Goal: Task Accomplishment & Management: Complete application form

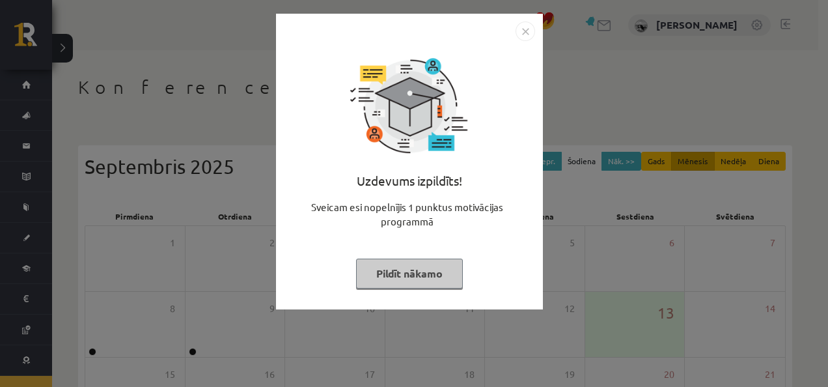
click at [409, 275] on button "Pildīt nākamo" at bounding box center [409, 273] width 107 height 30
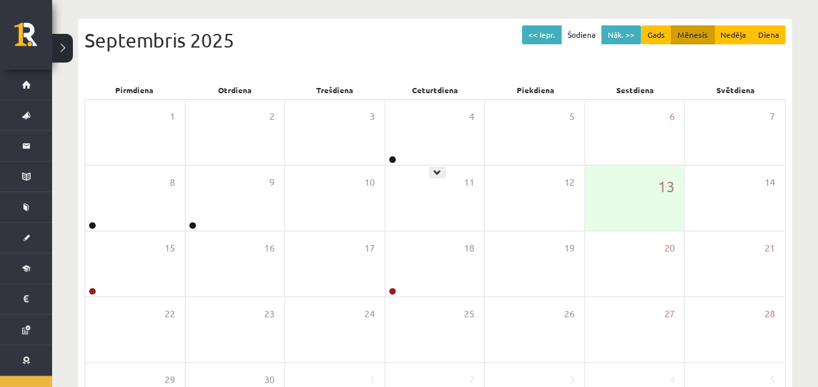
scroll to position [127, 0]
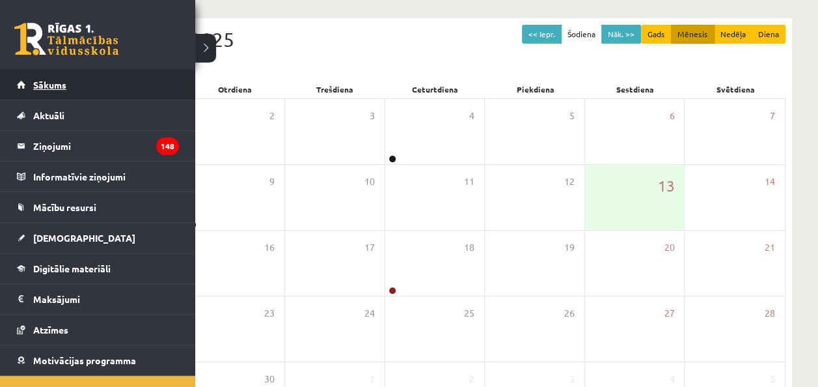
click at [73, 91] on link "Sākums" at bounding box center [98, 85] width 162 height 30
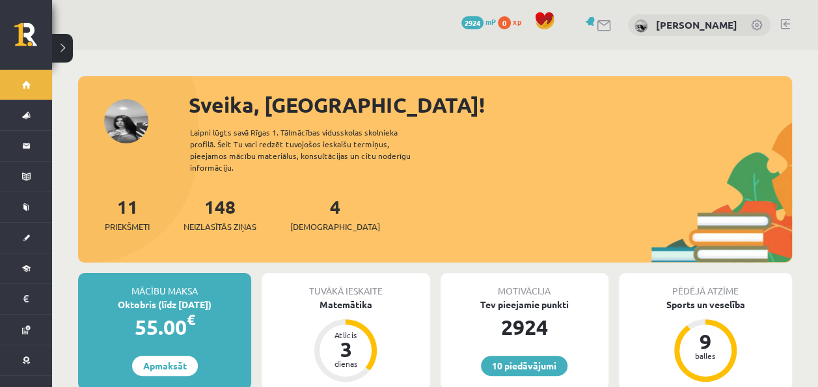
click at [307, 204] on div "4 Ieskaites" at bounding box center [335, 213] width 90 height 40
click at [312, 195] on link "4 Ieskaites" at bounding box center [335, 214] width 90 height 38
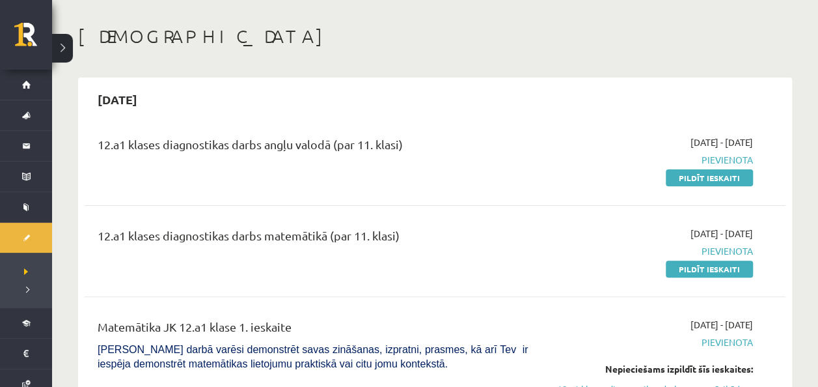
scroll to position [49, 0]
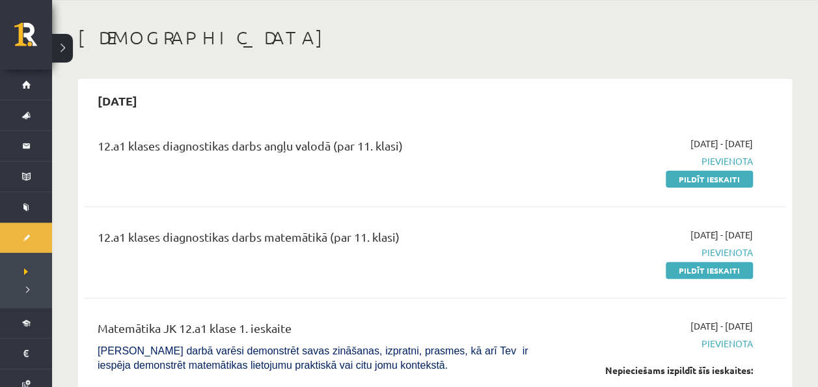
click at [687, 164] on span "Pievienota" at bounding box center [650, 161] width 206 height 14
click at [694, 182] on link "Pildīt ieskaiti" at bounding box center [709, 179] width 87 height 17
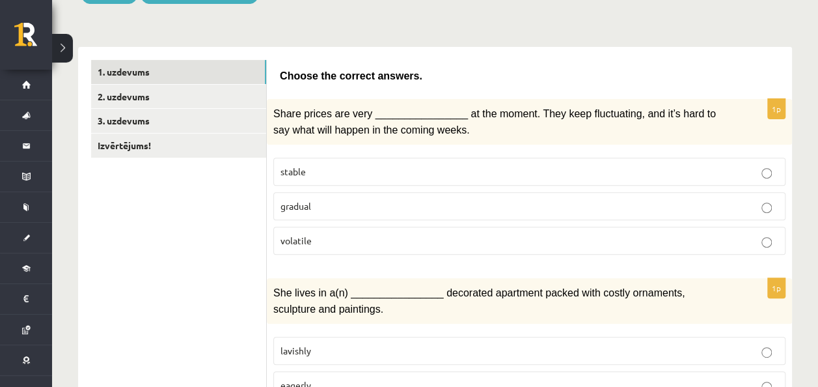
scroll to position [174, 0]
click at [346, 237] on p "volatile" at bounding box center [530, 240] width 498 height 14
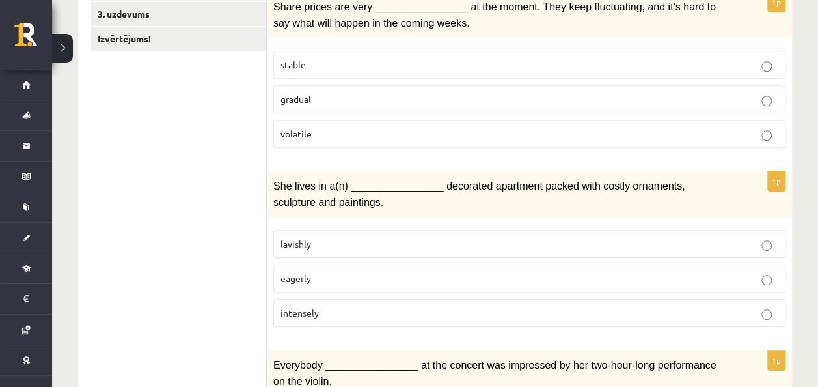
click at [349, 242] on p "lavishly" at bounding box center [530, 244] width 498 height 14
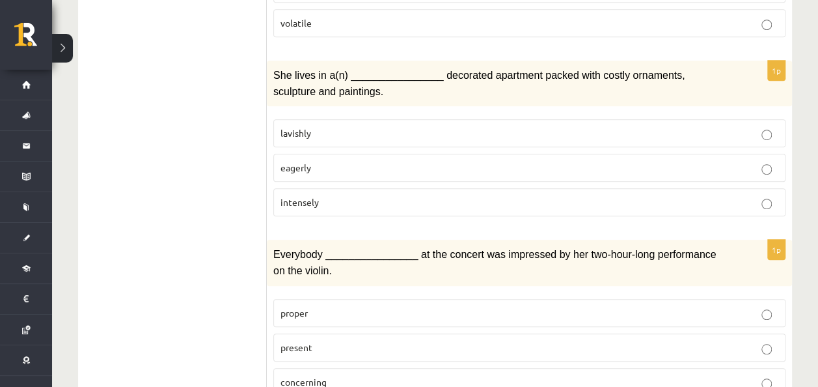
scroll to position [392, 0]
click at [363, 345] on label "present" at bounding box center [529, 346] width 512 height 28
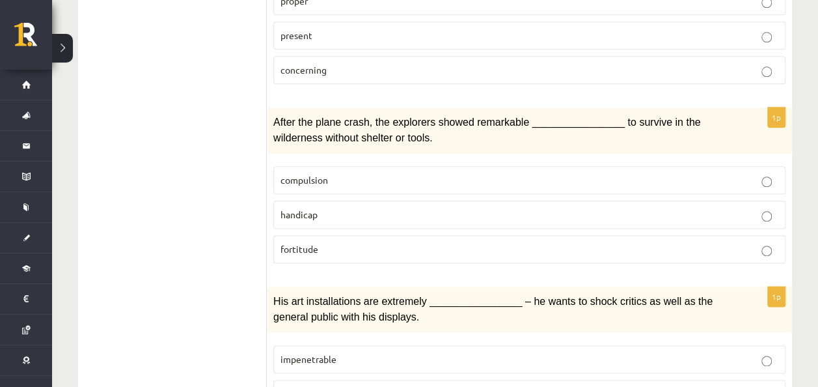
scroll to position [704, 0]
click at [333, 241] on p "fortitude" at bounding box center [530, 248] width 498 height 14
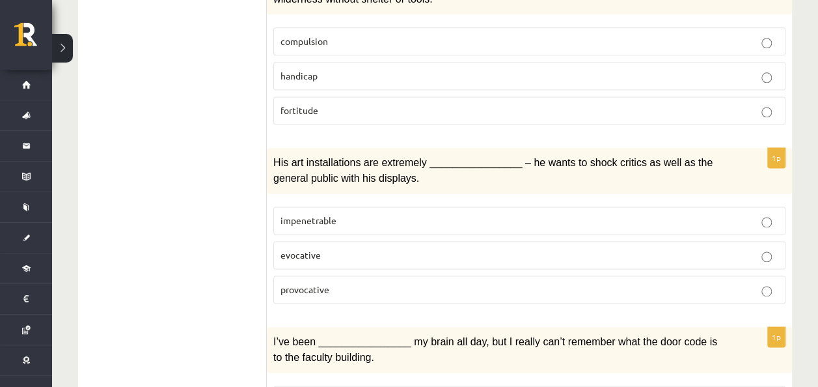
scroll to position [848, 0]
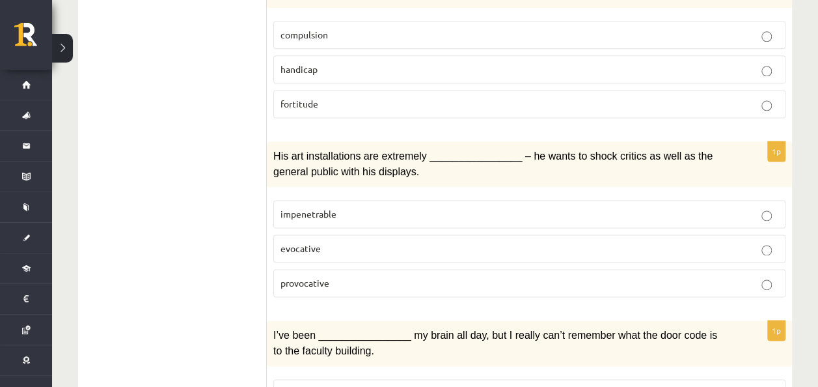
click at [384, 269] on label "provocative" at bounding box center [529, 283] width 512 height 28
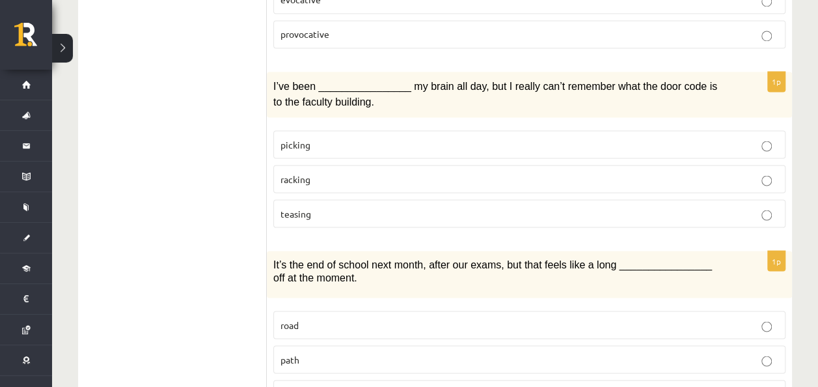
scroll to position [1102, 0]
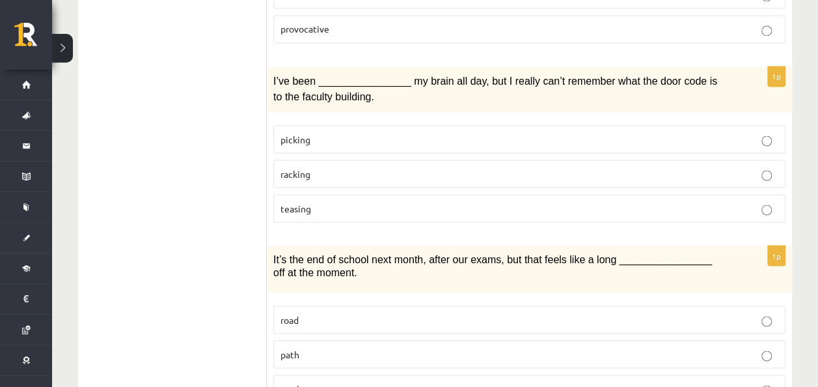
click at [396, 161] on label "racking" at bounding box center [529, 173] width 512 height 28
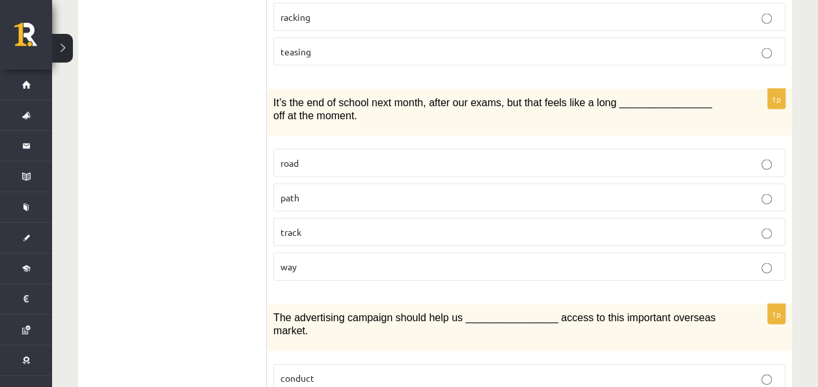
scroll to position [1260, 0]
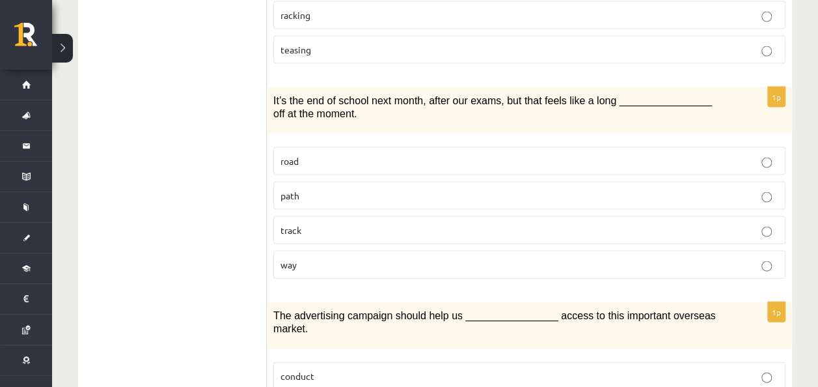
click at [333, 258] on p "way" at bounding box center [530, 265] width 498 height 14
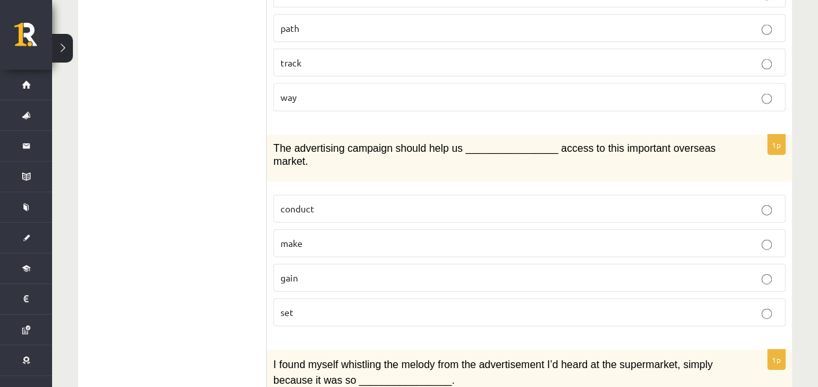
scroll to position [1444, 0]
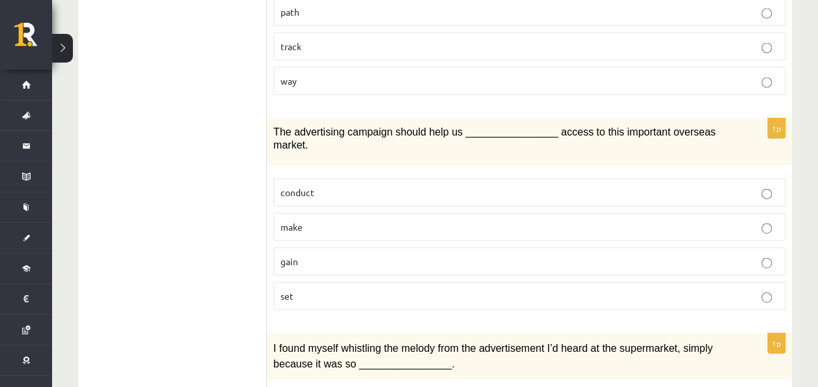
click at [317, 247] on label "gain" at bounding box center [529, 261] width 512 height 28
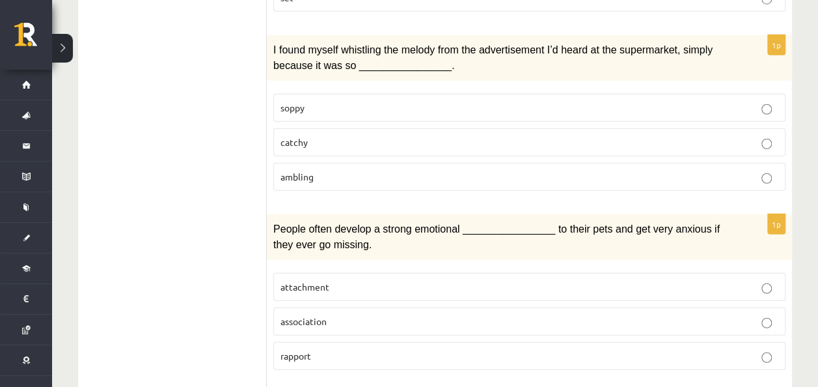
scroll to position [1692, 0]
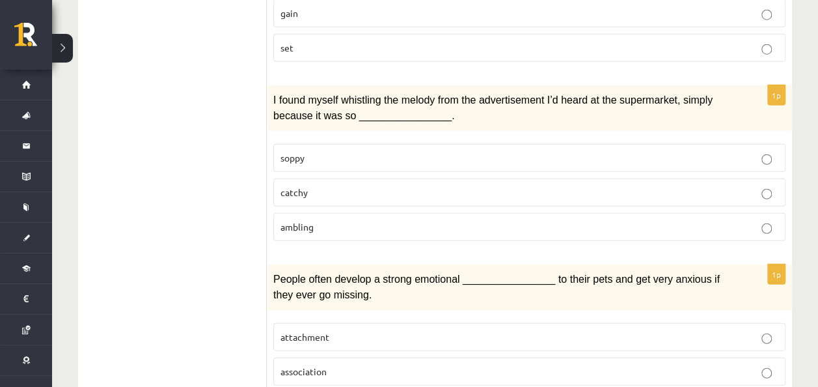
click at [319, 186] on p "catchy" at bounding box center [530, 193] width 498 height 14
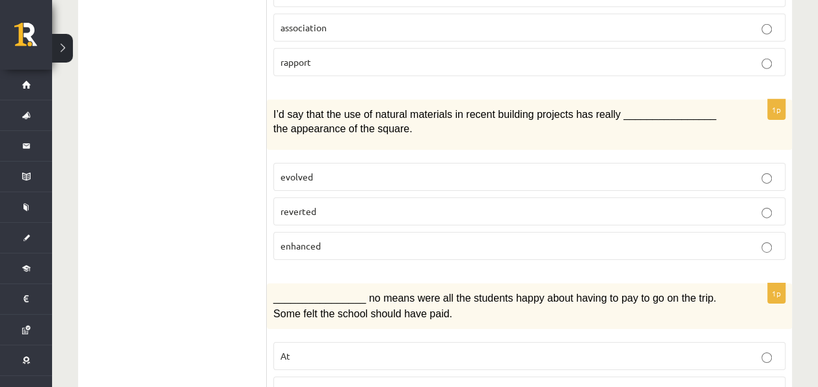
scroll to position [2036, 0]
click at [349, 231] on label "enhanced" at bounding box center [529, 245] width 512 height 28
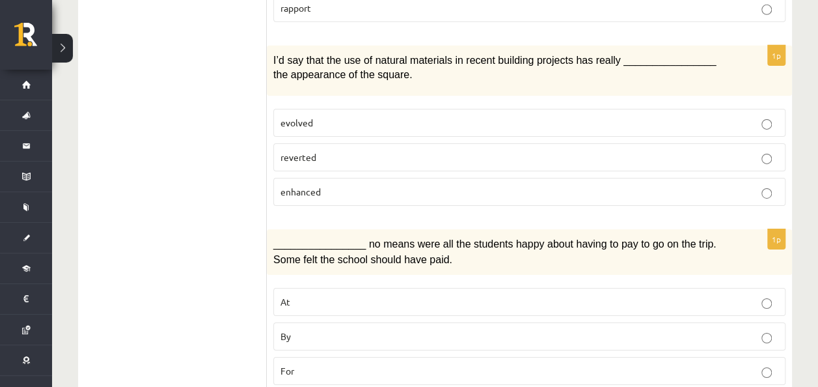
scroll to position [2090, 0]
click at [349, 329] on p "By" at bounding box center [530, 336] width 498 height 14
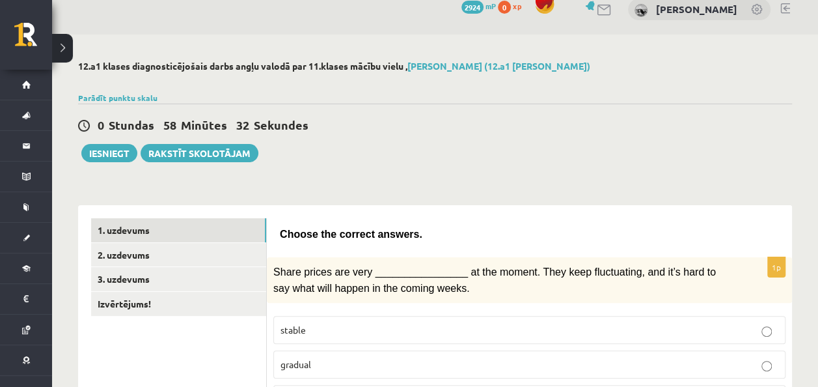
scroll to position [0, 0]
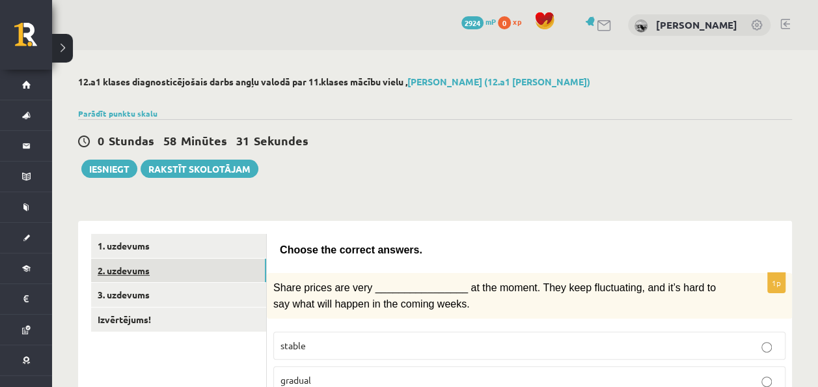
click at [171, 267] on link "2. uzdevums" at bounding box center [178, 270] width 175 height 24
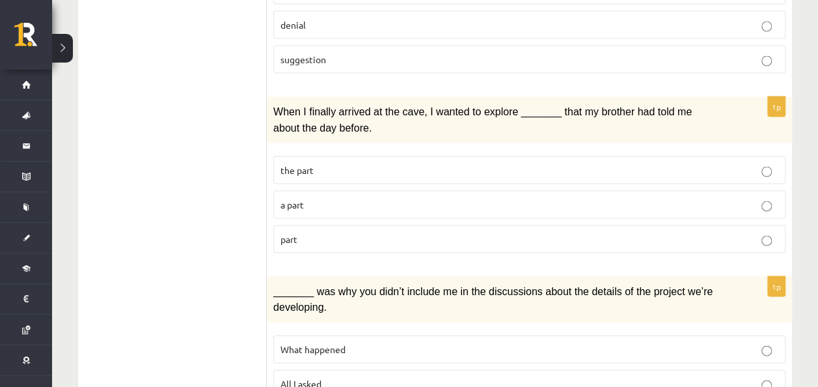
scroll to position [1235, 0]
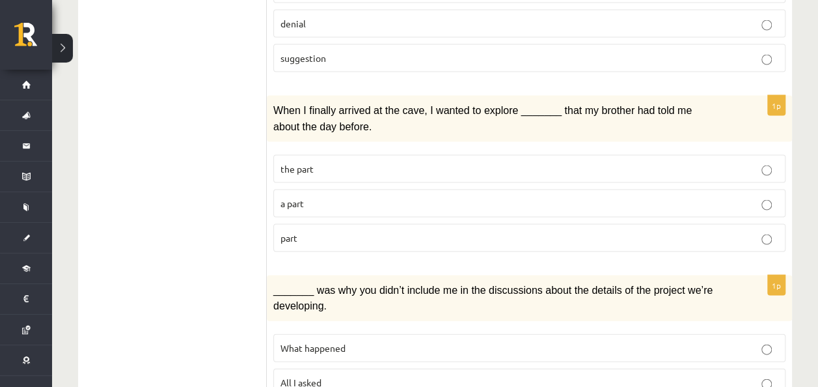
click at [437, 224] on label "part" at bounding box center [529, 238] width 512 height 28
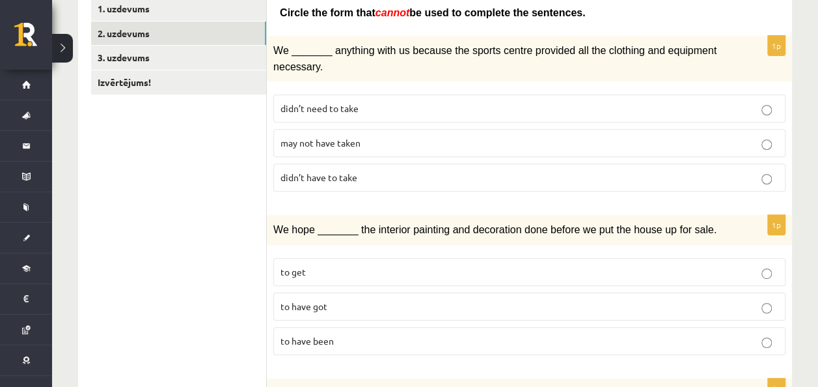
scroll to position [269, 0]
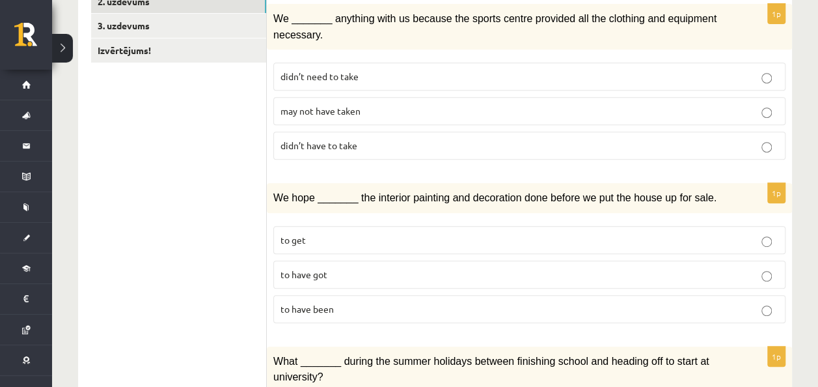
click at [372, 309] on p "to have been" at bounding box center [530, 309] width 498 height 14
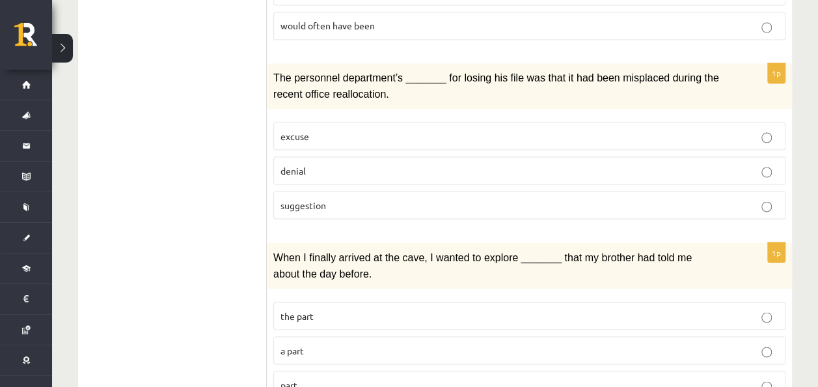
scroll to position [1090, 0]
click at [350, 161] on label "denial" at bounding box center [529, 170] width 512 height 28
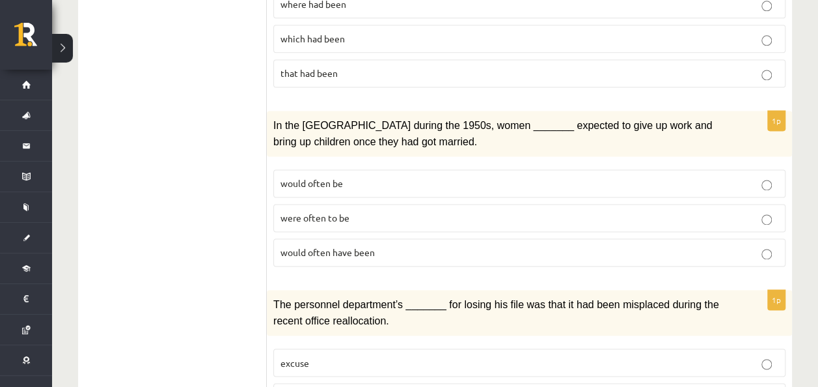
scroll to position [863, 0]
click at [371, 210] on p "were often to be" at bounding box center [530, 217] width 498 height 14
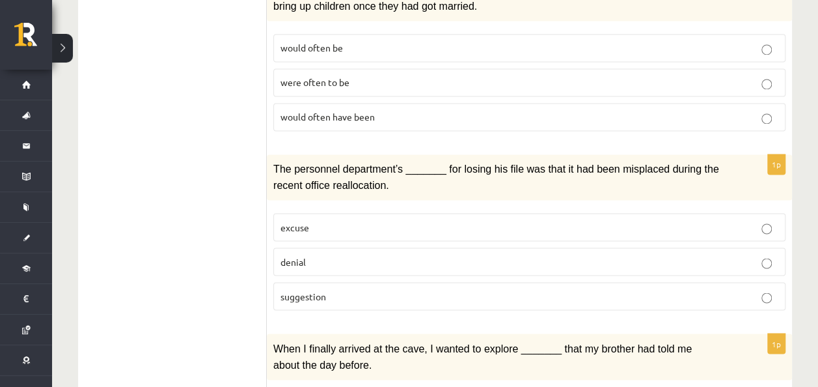
scroll to position [997, 0]
click at [362, 34] on label "would often be" at bounding box center [529, 48] width 512 height 28
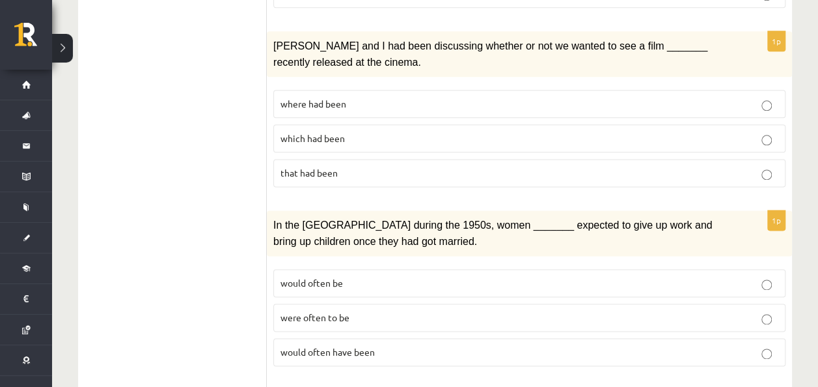
scroll to position [762, 0]
click at [355, 98] on p "where had been" at bounding box center [530, 105] width 498 height 14
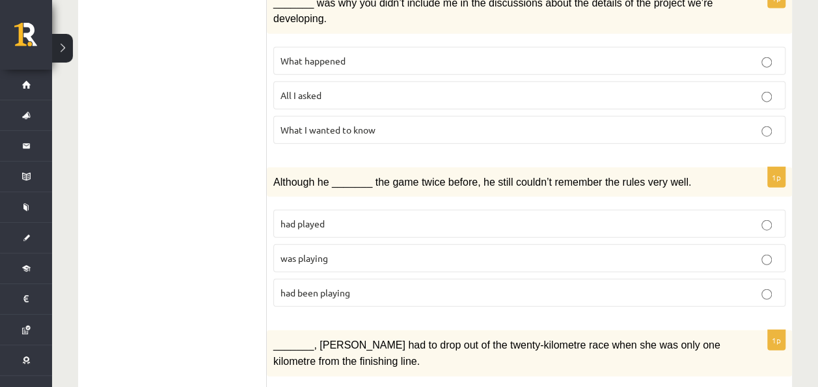
scroll to position [1642, 0]
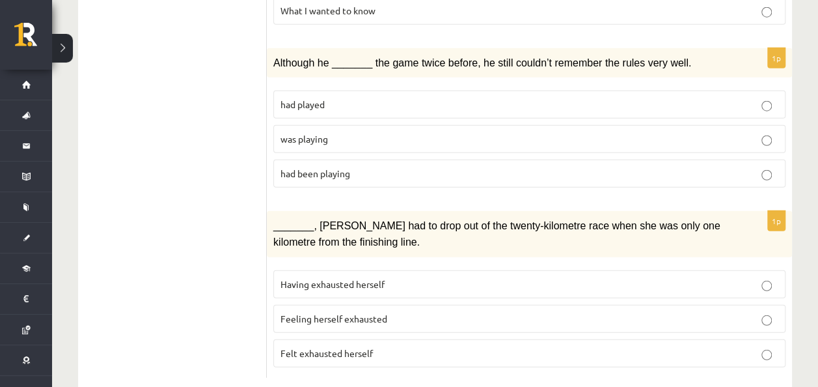
click at [376, 125] on label "was playing" at bounding box center [529, 139] width 512 height 28
click at [357, 312] on span "Feeling herself exhausted" at bounding box center [334, 318] width 107 height 12
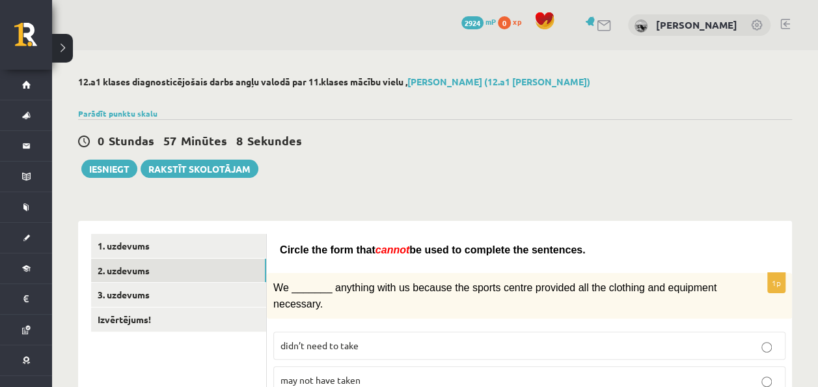
scroll to position [281, 0]
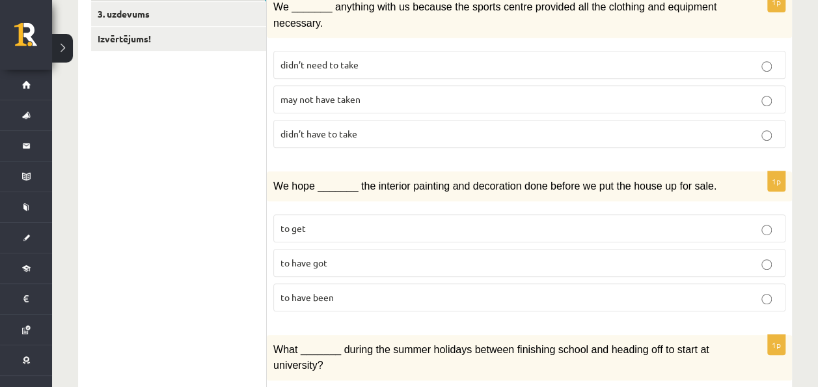
click at [363, 92] on p "may not have taken" at bounding box center [530, 99] width 498 height 14
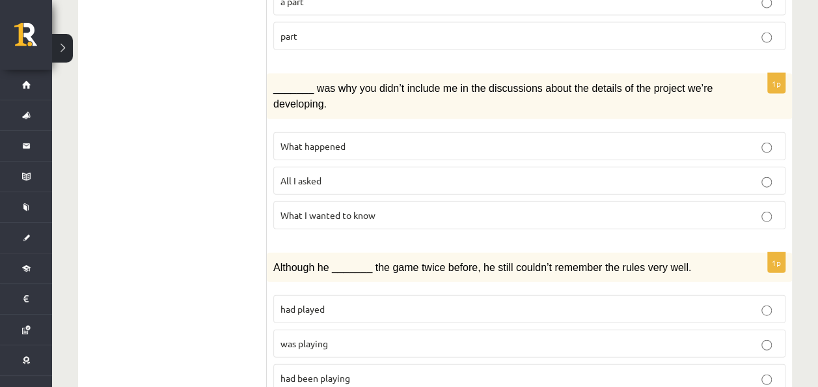
scroll to position [1460, 0]
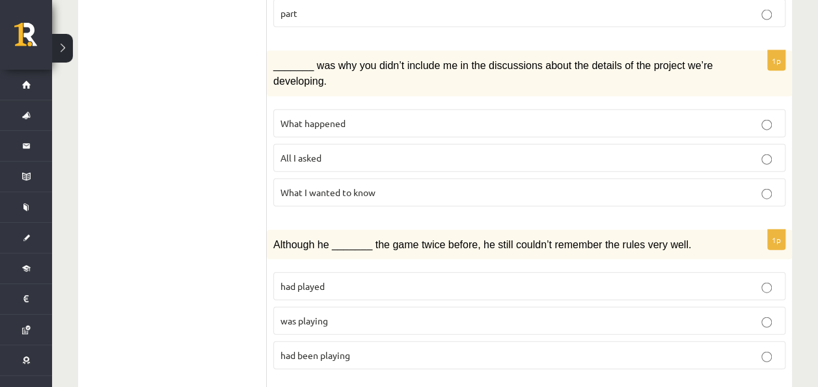
click at [345, 151] on p "All I asked" at bounding box center [530, 158] width 498 height 14
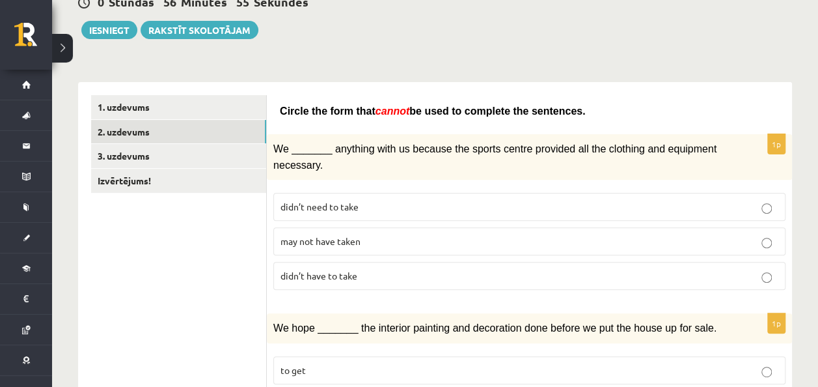
scroll to position [0, 0]
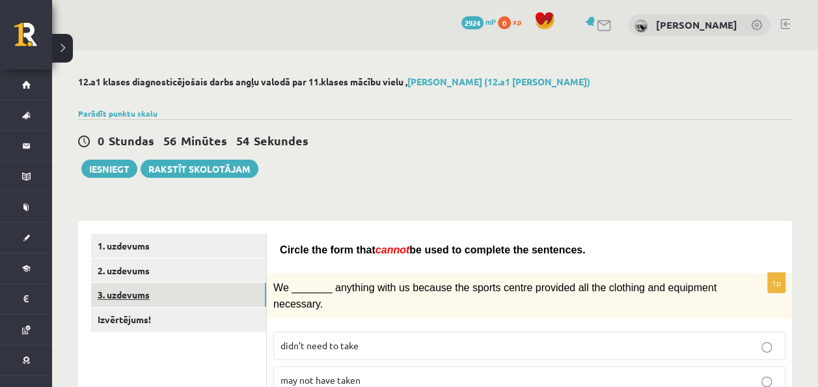
click at [166, 299] on link "3. uzdevums" at bounding box center [178, 294] width 175 height 24
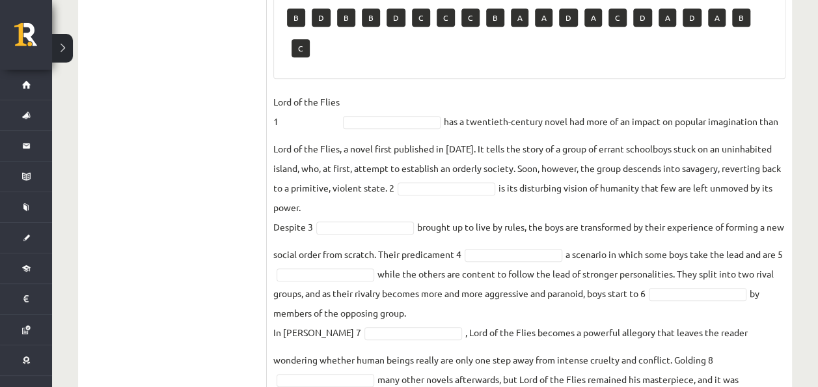
scroll to position [497, 0]
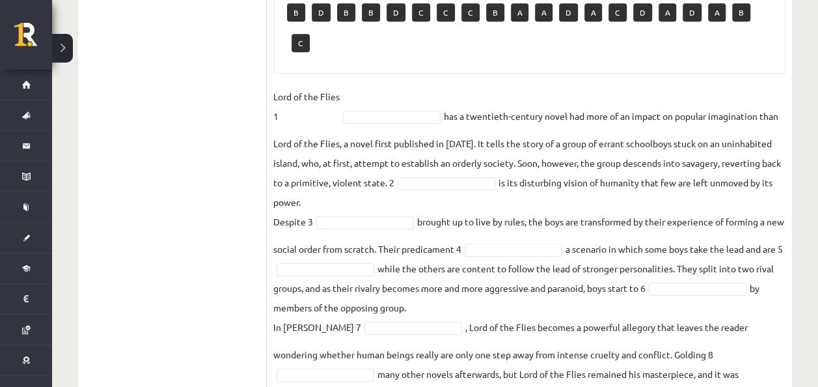
click at [389, 87] on fieldset "Lord of the Flies 1 has a twentieth-century novel had more of an impact on popu…" at bounding box center [529, 245] width 512 height 316
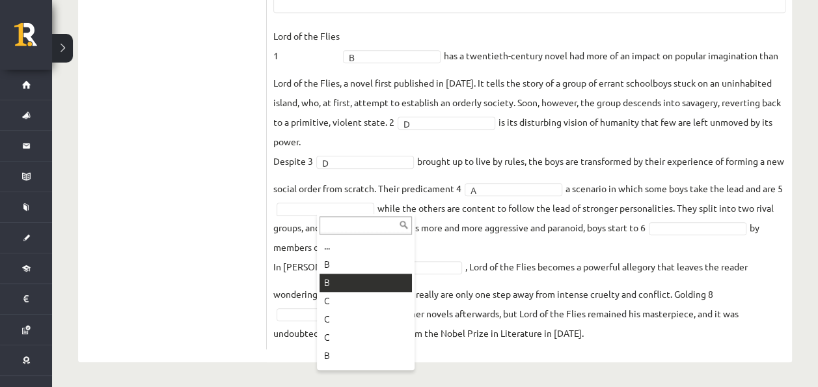
scroll to position [180, 0]
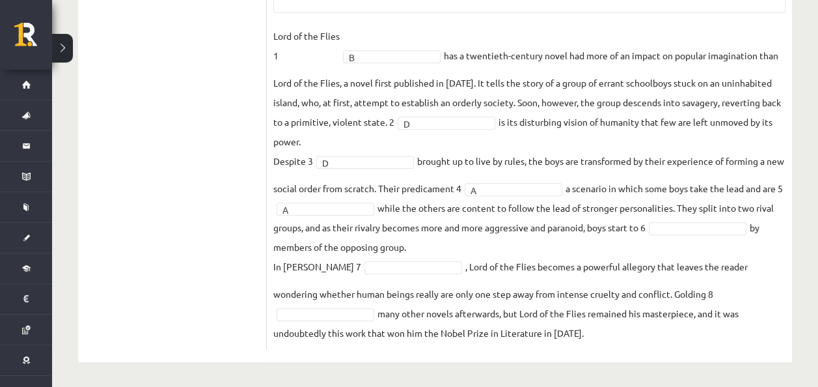
click at [341, 256] on p "In William Golding’s 7" at bounding box center [317, 266] width 88 height 20
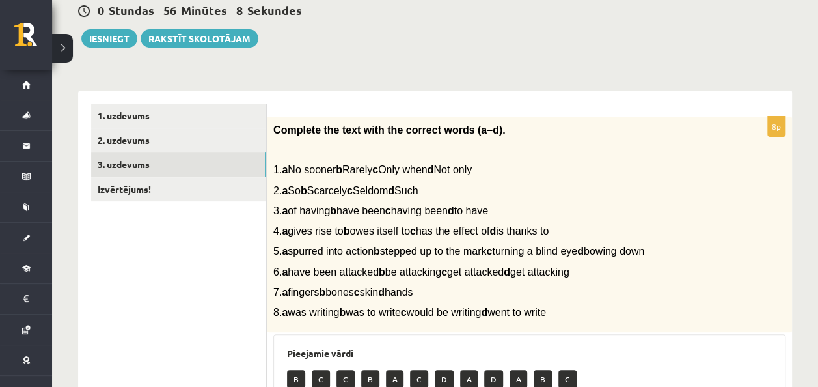
scroll to position [0, 0]
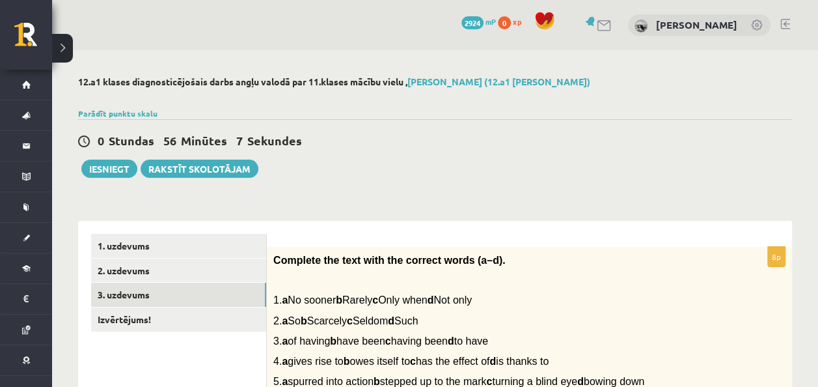
click at [105, 150] on div "0 Stundas 56 Minūtes 7 Sekundes Ieskaite saglabāta! Iesniegt Rakstīt skolotājam" at bounding box center [435, 148] width 714 height 59
click at [110, 165] on button "Iesniegt" at bounding box center [109, 168] width 56 height 18
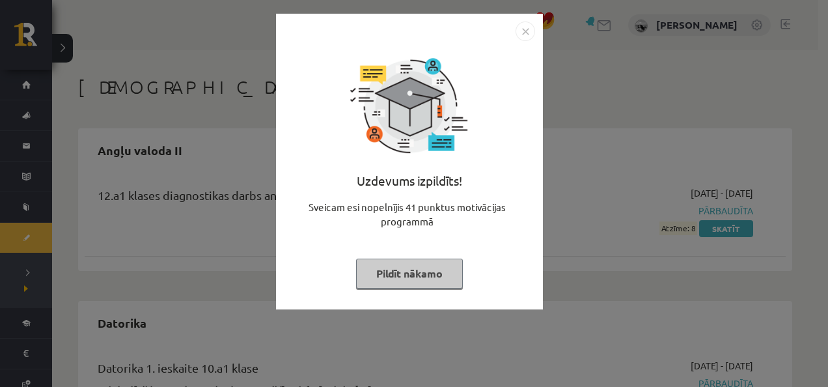
click at [427, 269] on button "Pildīt nākamo" at bounding box center [409, 273] width 107 height 30
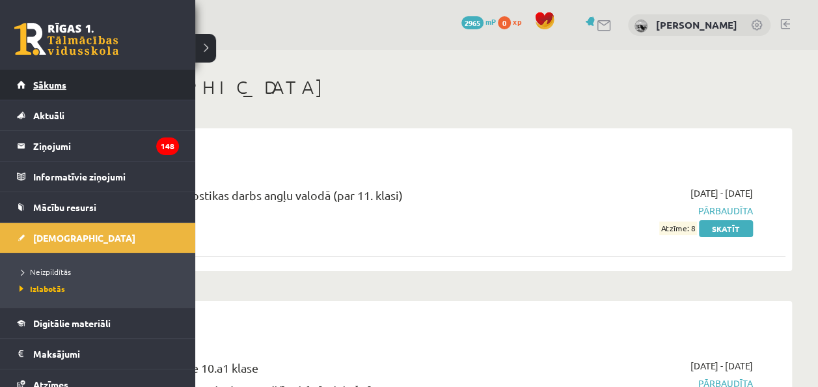
click at [53, 76] on link "Sākums" at bounding box center [98, 85] width 162 height 30
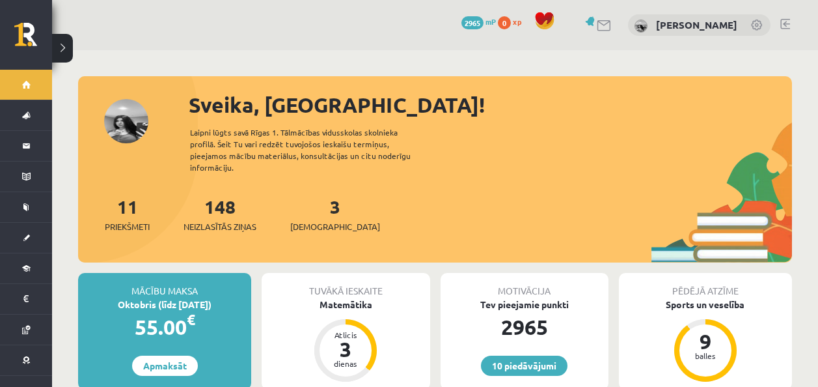
scroll to position [118, 0]
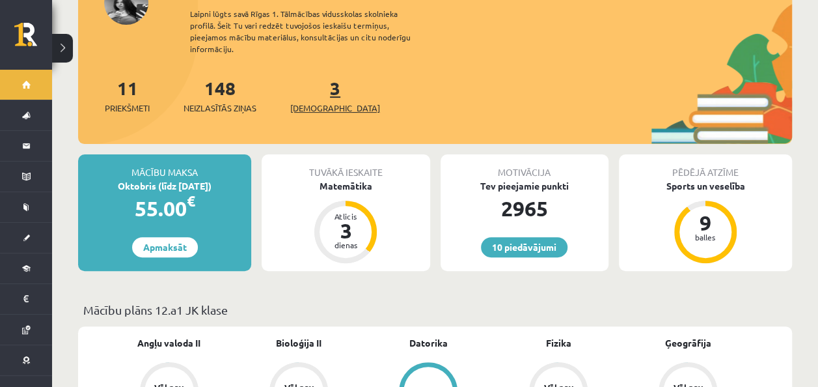
click at [315, 81] on link "3 Ieskaites" at bounding box center [335, 95] width 90 height 38
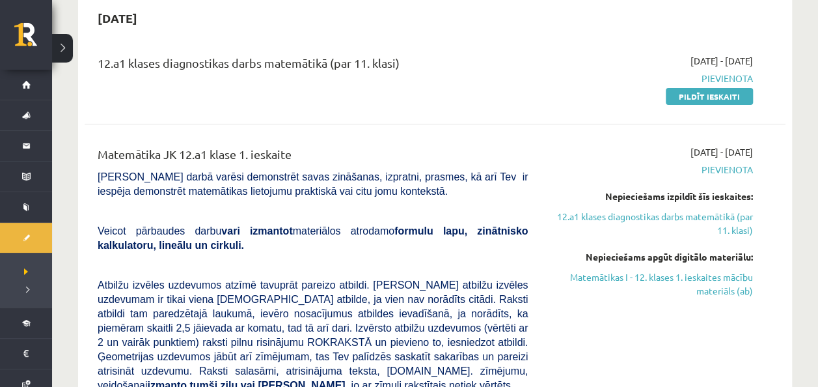
scroll to position [133, 0]
click at [730, 98] on link "Pildīt ieskaiti" at bounding box center [709, 95] width 87 height 17
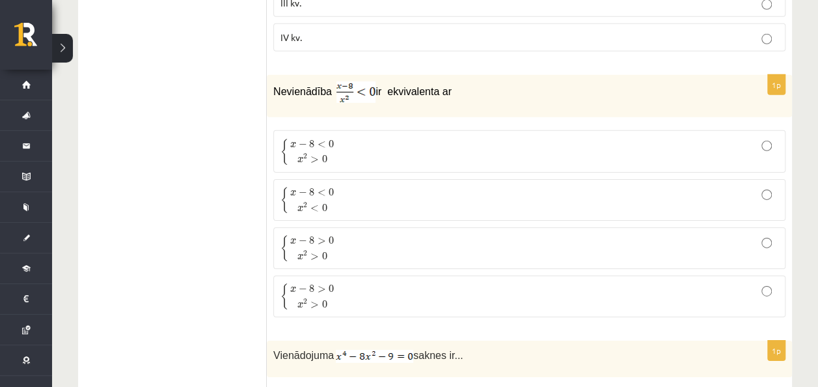
scroll to position [2044, 0]
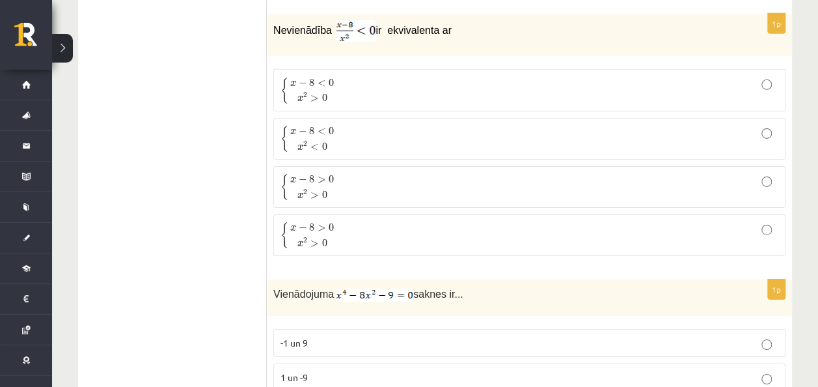
click at [425, 79] on p "{ x − 8 < 0 x 2 > 0 { x − 8 < 0 x 2 > 0" at bounding box center [530, 89] width 498 height 27
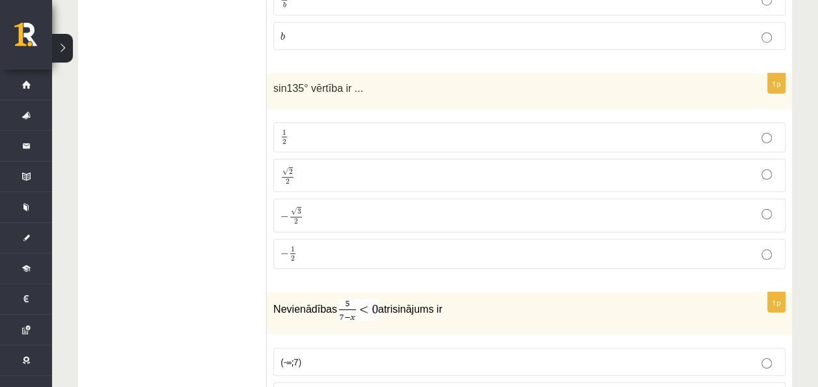
scroll to position [4164, 0]
click at [367, 161] on label "√ 2 2 2 2" at bounding box center [529, 177] width 512 height 33
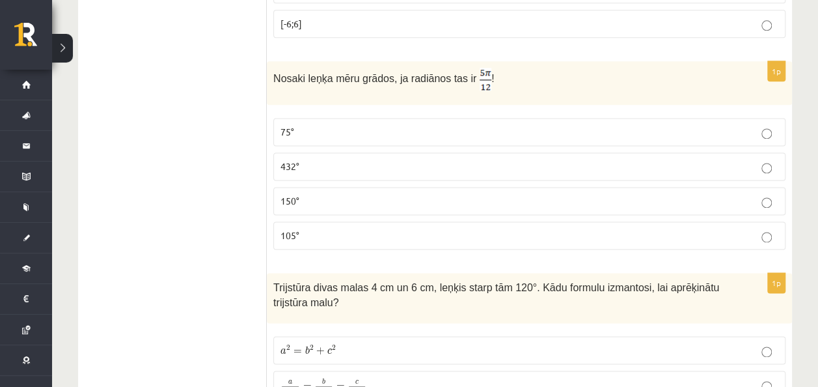
scroll to position [810, 0]
click at [355, 134] on label "75°" at bounding box center [529, 134] width 512 height 28
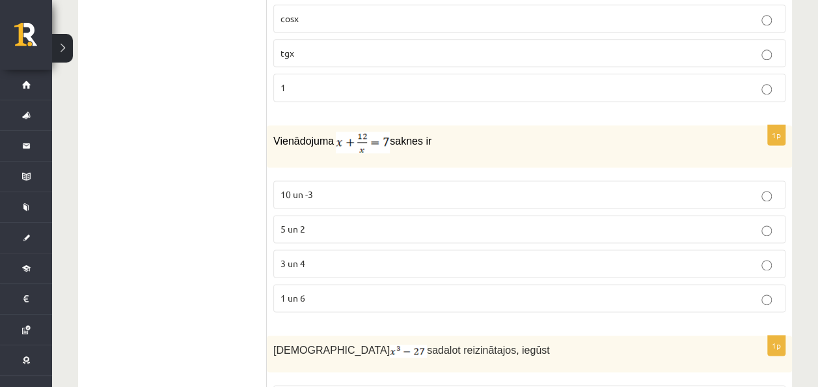
scroll to position [5751, 0]
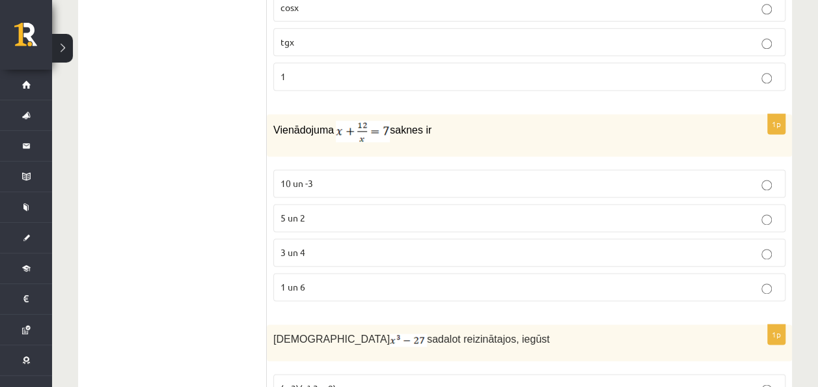
click at [331, 245] on p "3 un 4" at bounding box center [530, 252] width 498 height 14
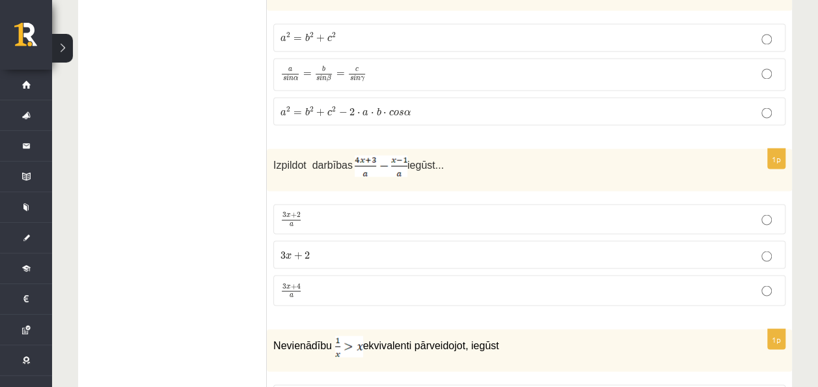
scroll to position [1125, 0]
click at [310, 281] on p "3 x + 4 a 3 x + 4 a" at bounding box center [530, 289] width 498 height 16
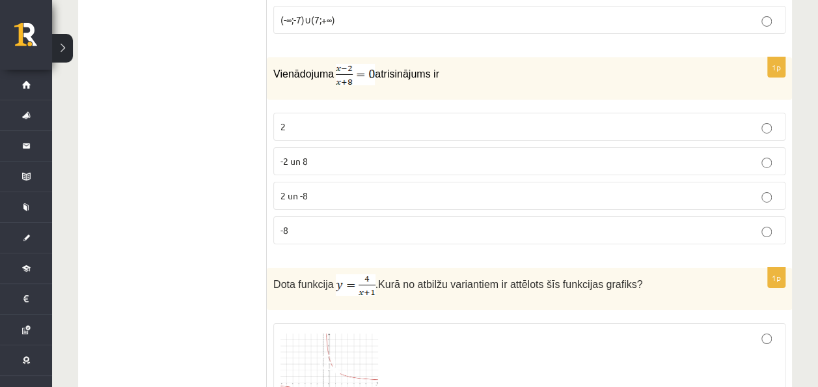
scroll to position [4610, 0]
click at [354, 120] on p "2" at bounding box center [530, 127] width 498 height 14
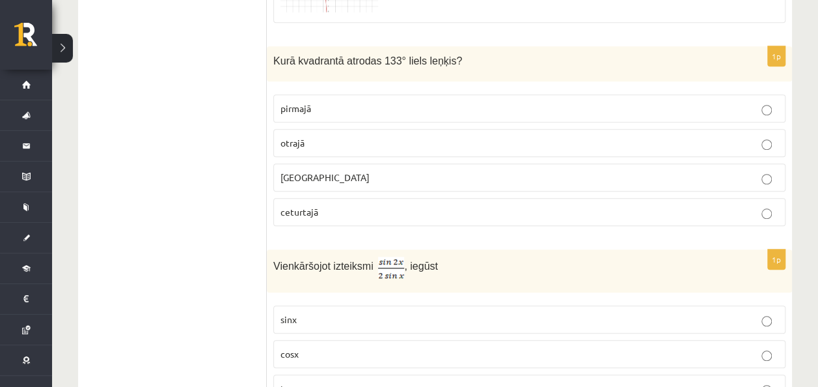
scroll to position [5403, 0]
click at [357, 137] on p "otrajā" at bounding box center [530, 144] width 498 height 14
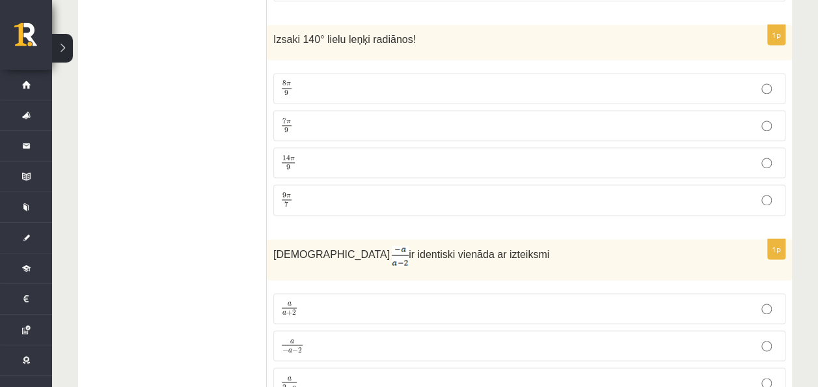
scroll to position [3486, 0]
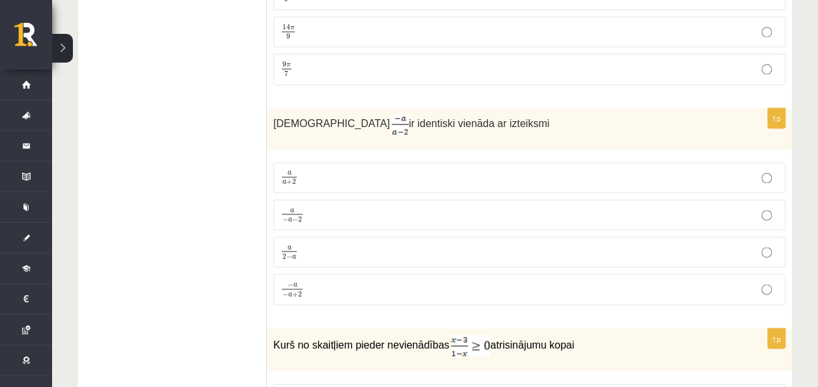
click at [335, 243] on p "a 2 − a a 2 − a" at bounding box center [530, 251] width 498 height 16
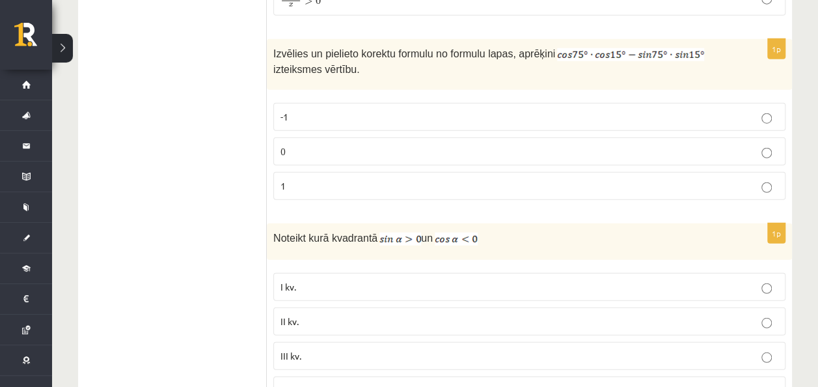
scroll to position [1631, 0]
drag, startPoint x: 335, startPoint y: 219, endPoint x: 339, endPoint y: 158, distance: 61.3
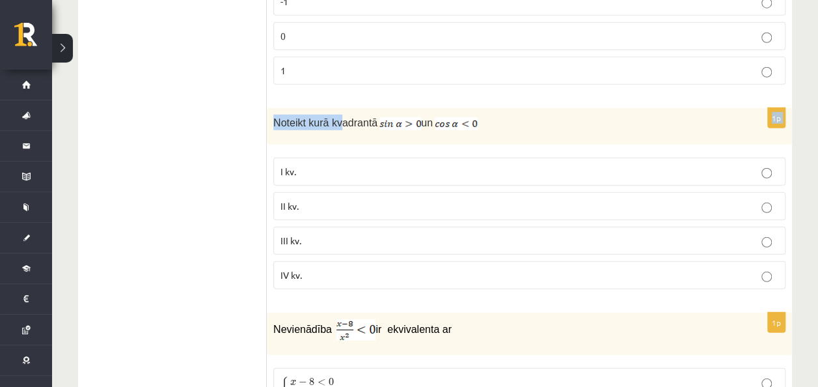
scroll to position [1746, 0]
click at [328, 199] on p "II kv." at bounding box center [530, 206] width 498 height 14
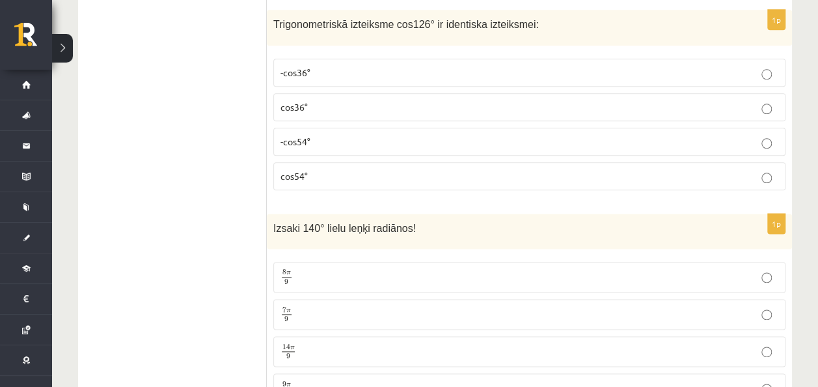
scroll to position [3182, 0]
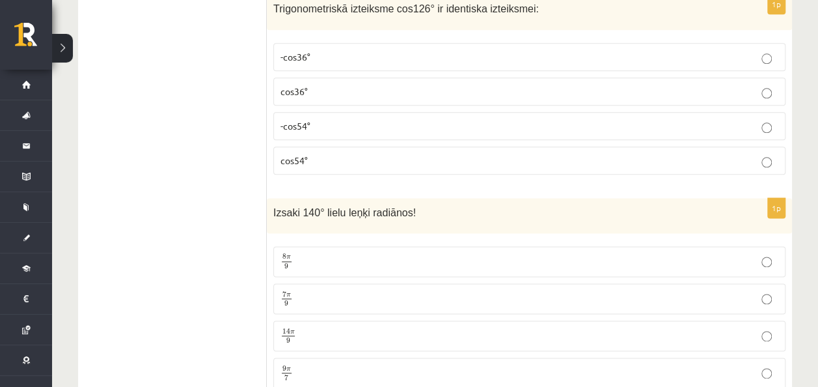
click at [327, 290] on p "7 π 9 7 π 9" at bounding box center [530, 298] width 498 height 16
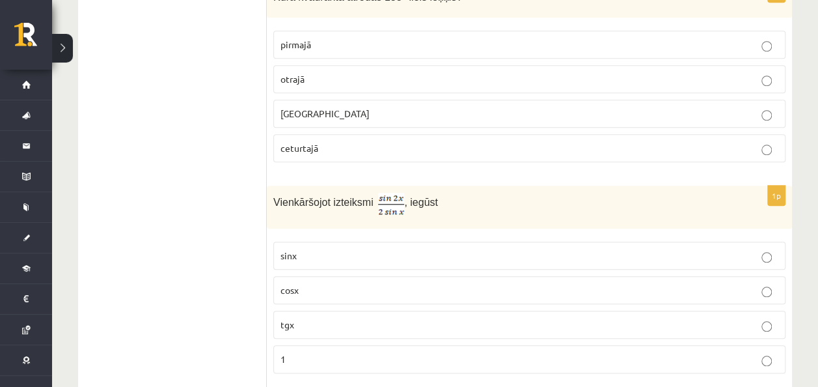
scroll to position [5464, 0]
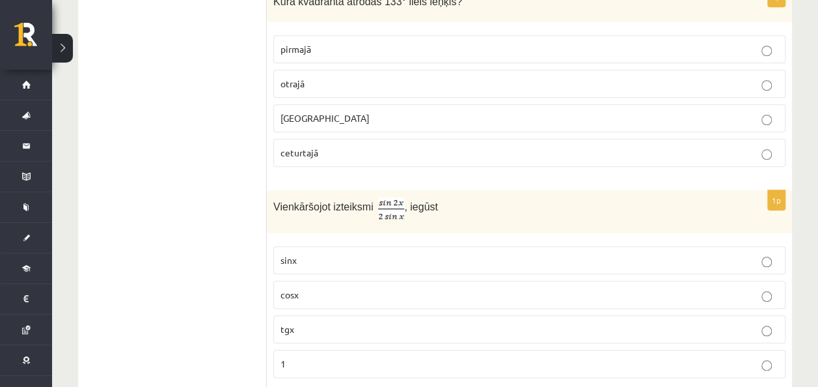
click at [349, 281] on label "cosx" at bounding box center [529, 295] width 512 height 28
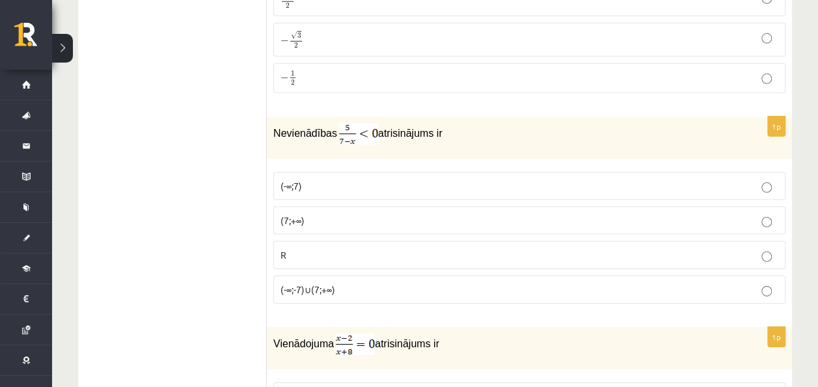
scroll to position [4341, 0]
click at [631, 198] on fieldset "(-∞;7) (7;+∞) R (-∞;-7)∪(7;+∞)" at bounding box center [529, 237] width 512 height 142
click at [612, 207] on label "(7;+∞)" at bounding box center [529, 221] width 512 height 28
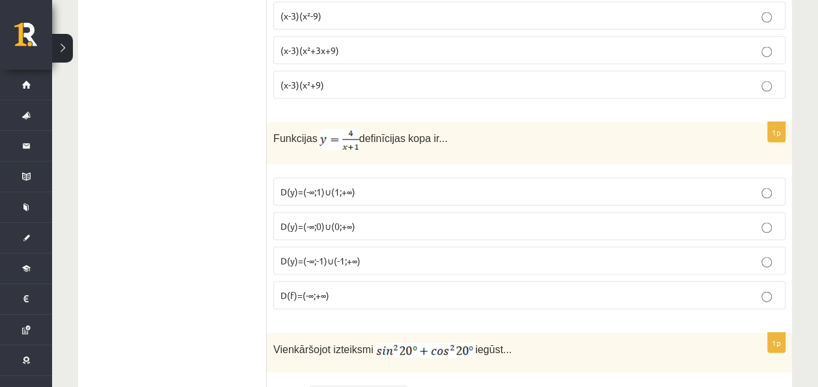
scroll to position [6172, 0]
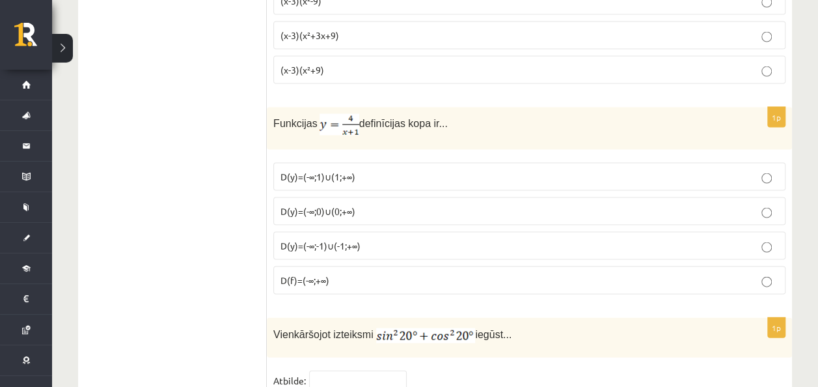
click at [438, 239] on p "D(y)=(-∞;-1)∪(-1;+∞)" at bounding box center [530, 246] width 498 height 14
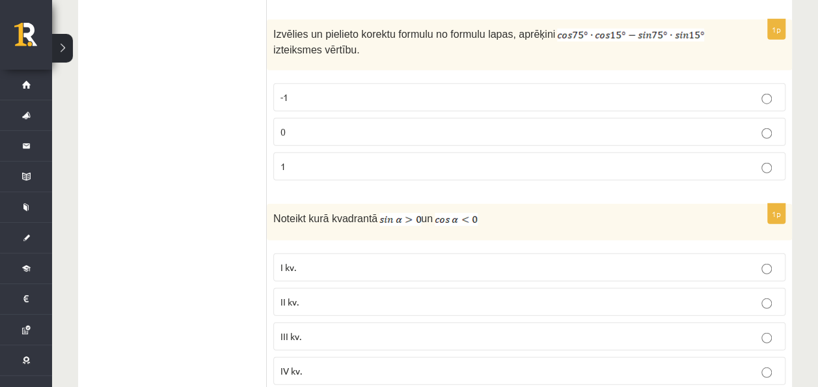
scroll to position [1650, 0]
click at [394, 117] on label "0" at bounding box center [529, 131] width 512 height 28
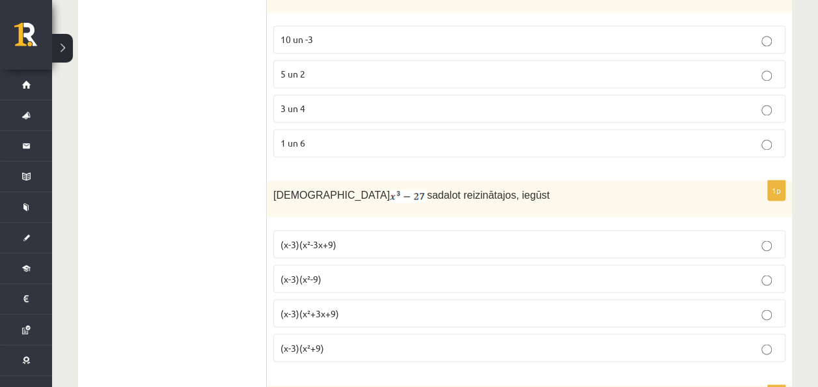
scroll to position [5895, 0]
click at [339, 305] on p "(x-3)(x²+3x+9)" at bounding box center [530, 312] width 498 height 14
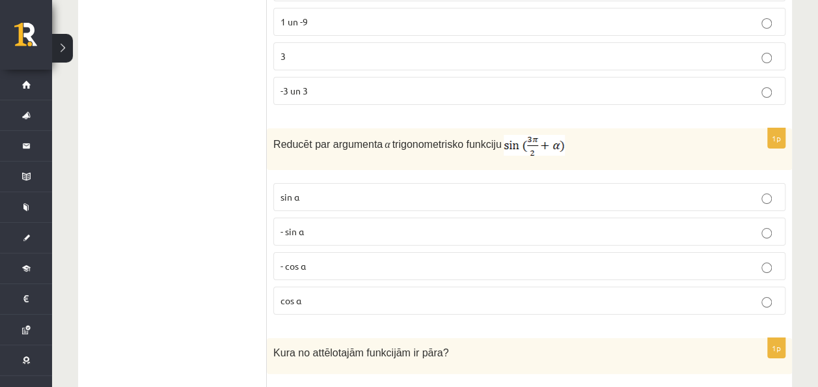
scroll to position [2402, 0]
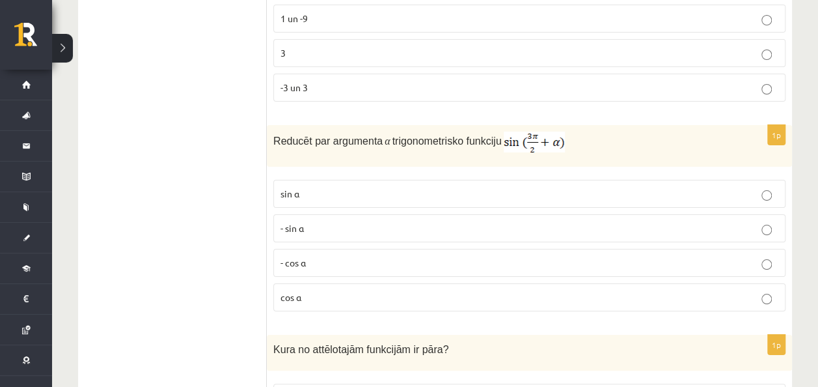
click at [337, 256] on p "- cos ⁡α" at bounding box center [530, 263] width 498 height 14
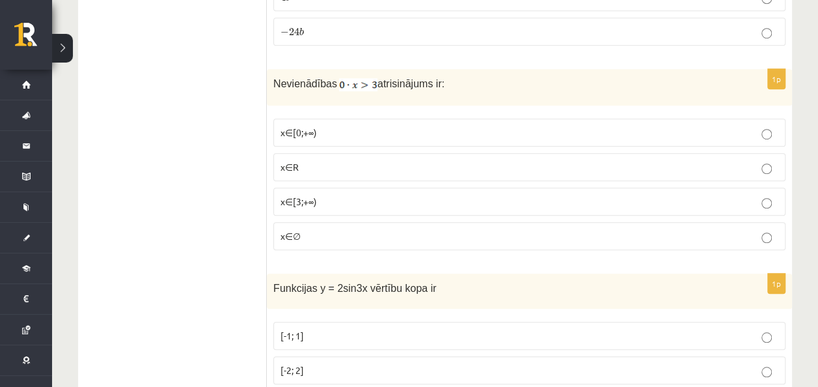
scroll to position [397, 0]
click at [322, 234] on p "x∈∅" at bounding box center [530, 235] width 498 height 14
drag, startPoint x: 322, startPoint y: 234, endPoint x: 721, endPoint y: 240, distance: 399.0
click at [721, 240] on label "x∈∅" at bounding box center [529, 235] width 512 height 28
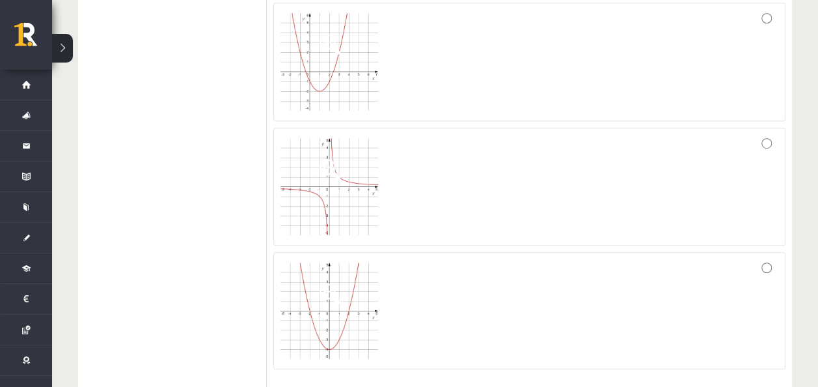
click at [639, 152] on div at bounding box center [530, 187] width 498 height 104
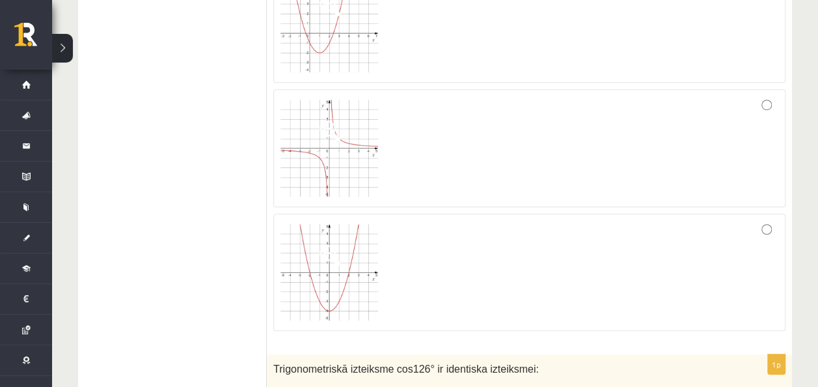
scroll to position [2822, 0]
click at [610, 269] on div at bounding box center [530, 271] width 498 height 103
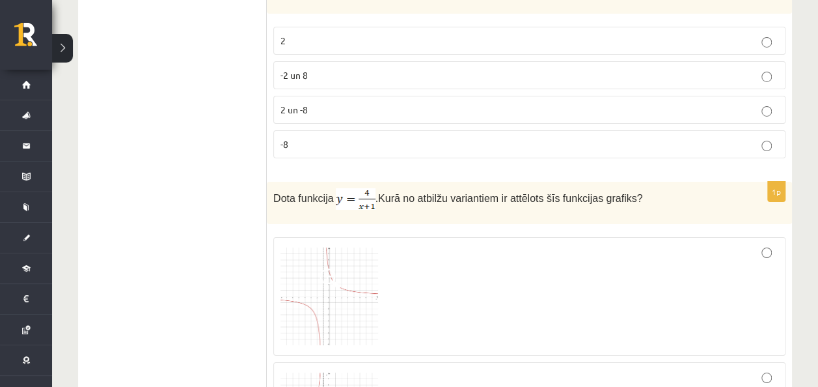
scroll to position [4698, 0]
click at [560, 243] on div at bounding box center [530, 295] width 498 height 104
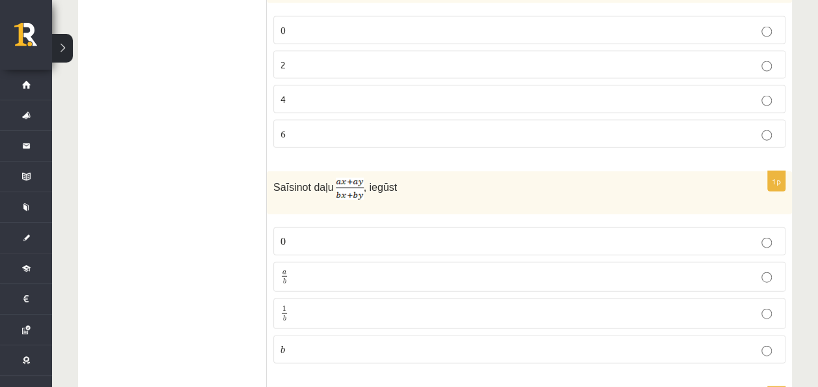
scroll to position [3852, 0]
click at [385, 269] on p "a b a b" at bounding box center [530, 277] width 498 height 16
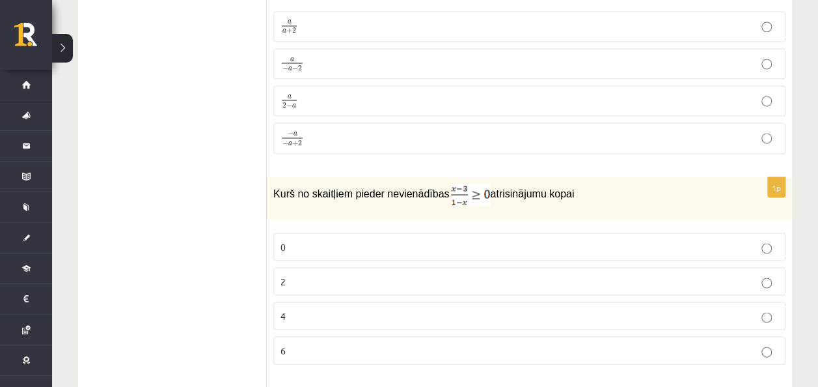
scroll to position [3639, 0]
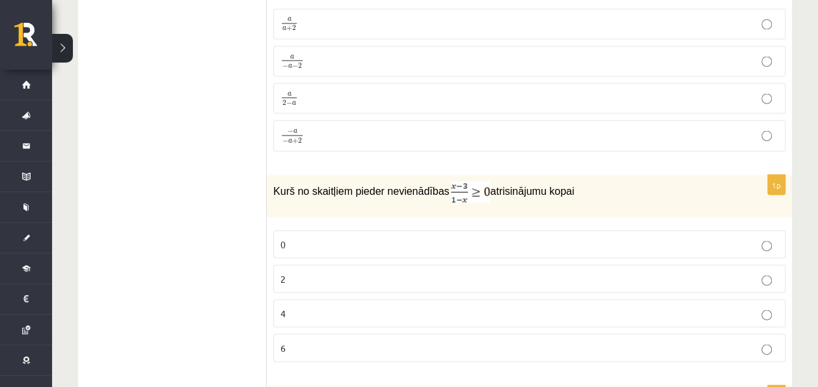
click at [368, 271] on p "2" at bounding box center [530, 278] width 498 height 14
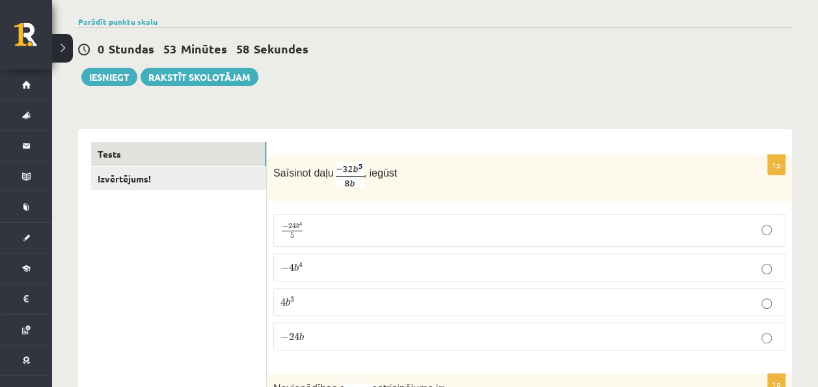
scroll to position [95, 0]
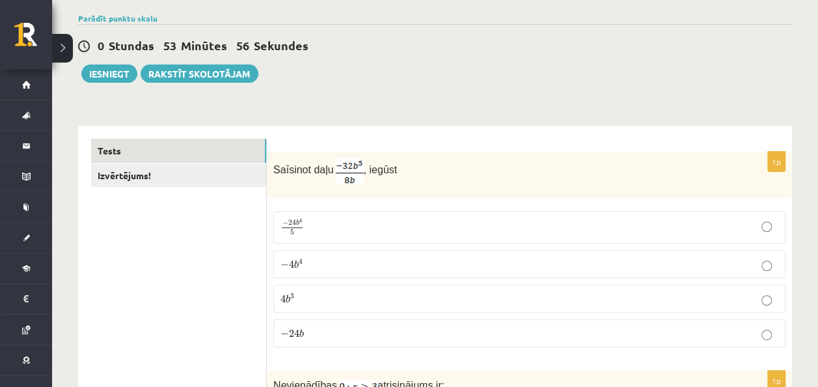
click at [335, 250] on label "− 4 b 4 − 4 b 4" at bounding box center [529, 264] width 512 height 28
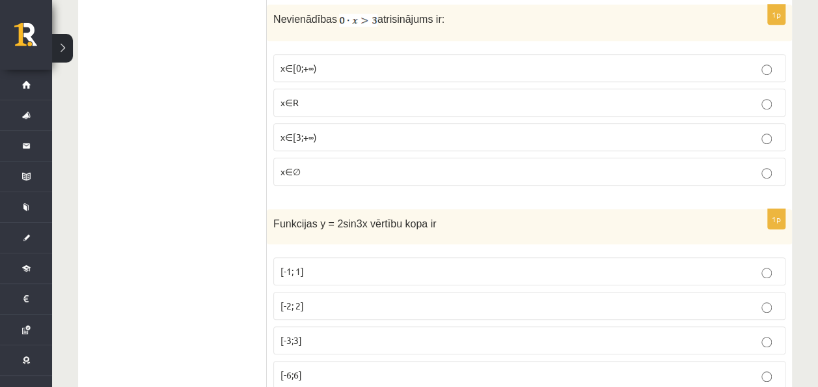
scroll to position [562, 0]
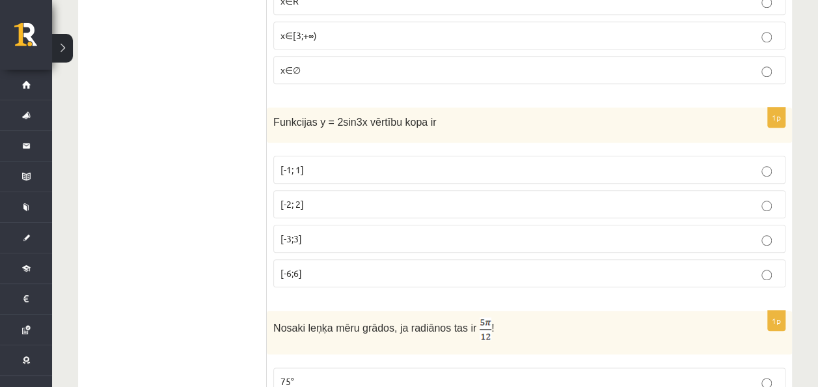
click at [322, 203] on p "[-2; 2]" at bounding box center [530, 204] width 498 height 14
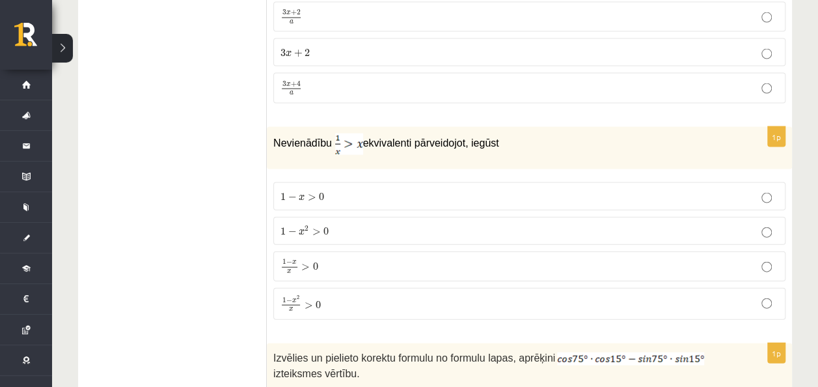
scroll to position [1327, 0]
click at [378, 258] on p "1 − x x > 0 1 − x x > 0" at bounding box center [530, 266] width 498 height 16
click at [368, 298] on p "1 − x 2 x > 0 1 − x 2 x > 0" at bounding box center [530, 302] width 498 height 17
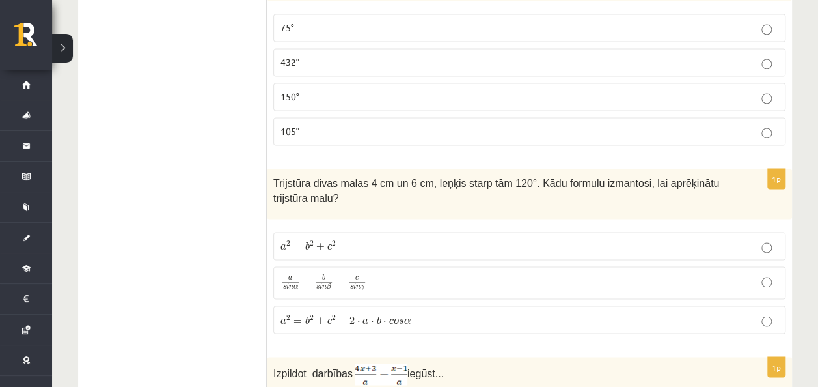
scroll to position [915, 0]
click at [387, 315] on span "a 2 = b 2 + c 2 − 2 ⋅ a ⋅ b ⋅ c o s α" at bounding box center [346, 320] width 130 height 10
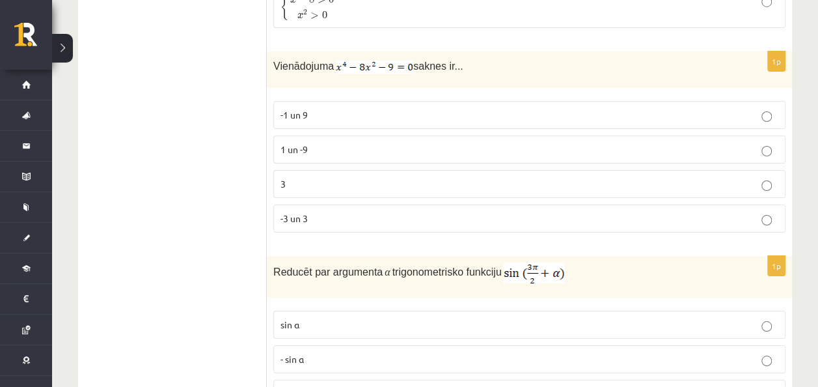
scroll to position [2271, 0]
click at [363, 171] on label "3" at bounding box center [529, 185] width 512 height 28
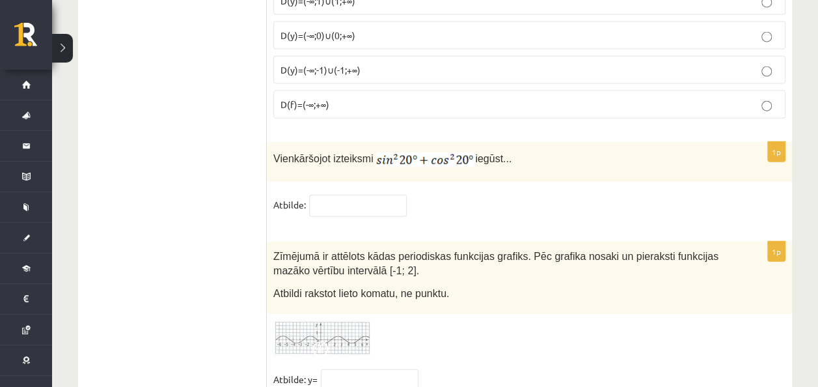
scroll to position [6349, 0]
click at [363, 193] on input "text" at bounding box center [358, 204] width 98 height 22
type input "*"
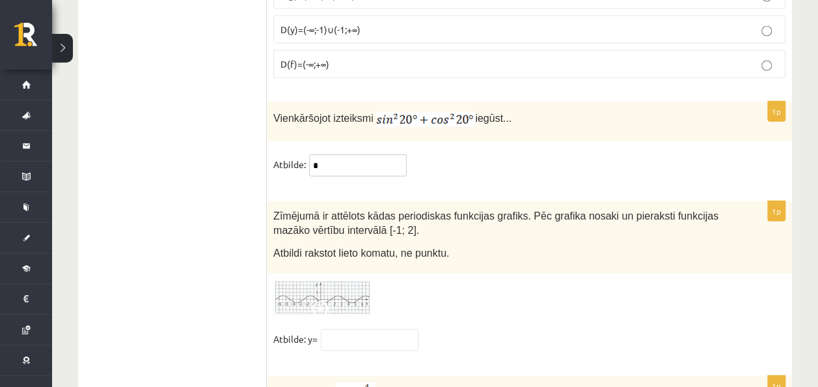
scroll to position [6456, 0]
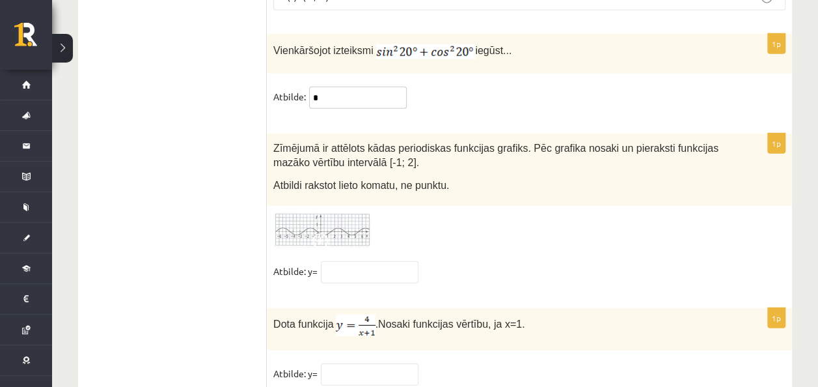
type input "*"
click at [384, 363] on input "text" at bounding box center [370, 374] width 98 height 22
type input "*"
click at [353, 261] on fieldset "Atbilde: y=" at bounding box center [529, 274] width 512 height 27
click at [345, 261] on input "text" at bounding box center [370, 272] width 98 height 22
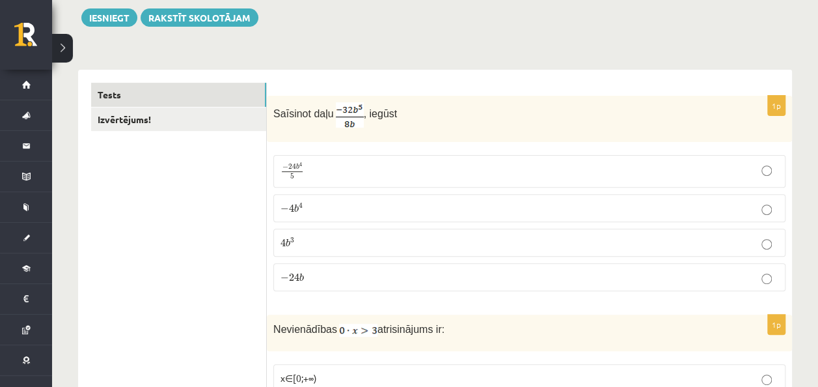
scroll to position [0, 0]
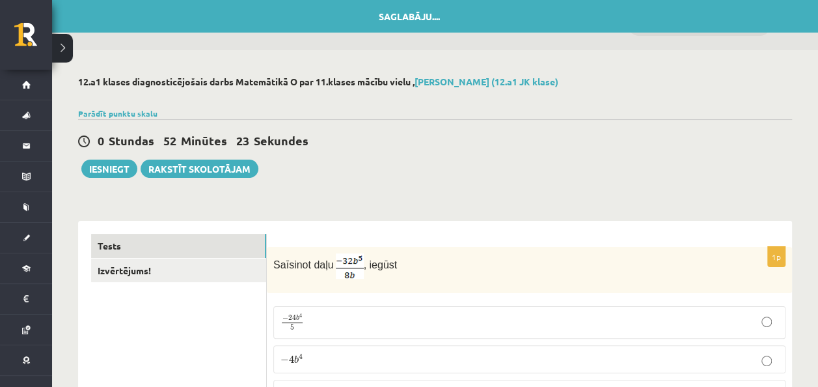
type input "*"
click at [102, 162] on button "Iesniegt" at bounding box center [109, 168] width 56 height 18
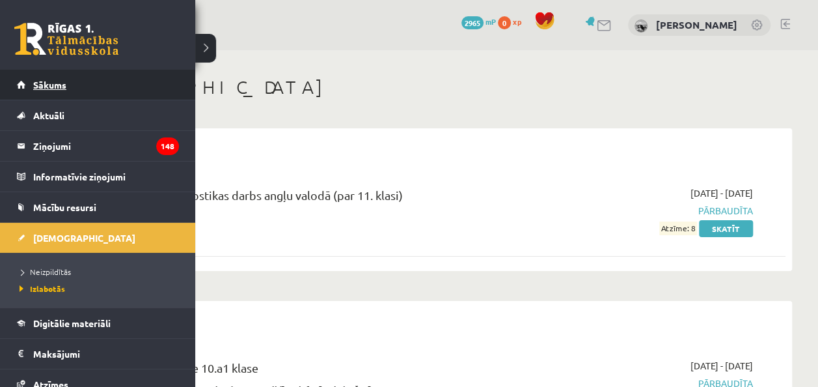
click at [27, 92] on link "Sākums" at bounding box center [98, 85] width 162 height 30
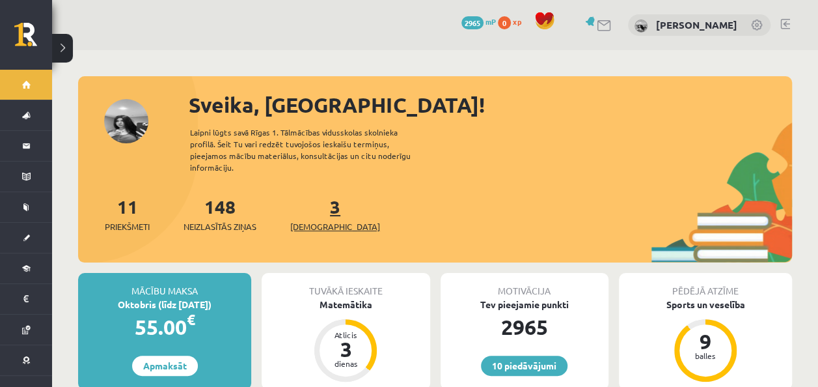
click at [310, 195] on link "3 Ieskaites" at bounding box center [335, 214] width 90 height 38
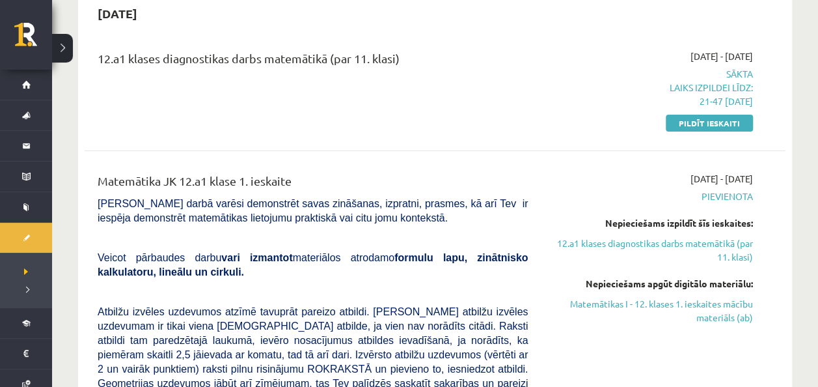
scroll to position [136, 0]
click at [691, 125] on link "Pildīt ieskaiti" at bounding box center [709, 123] width 87 height 17
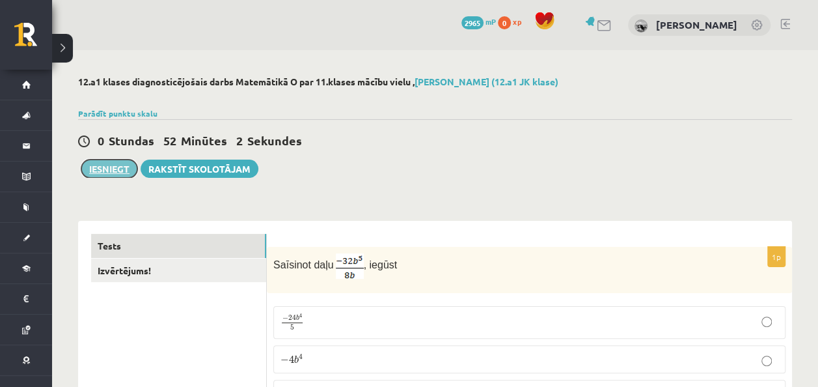
click at [109, 167] on button "Iesniegt" at bounding box center [109, 168] width 56 height 18
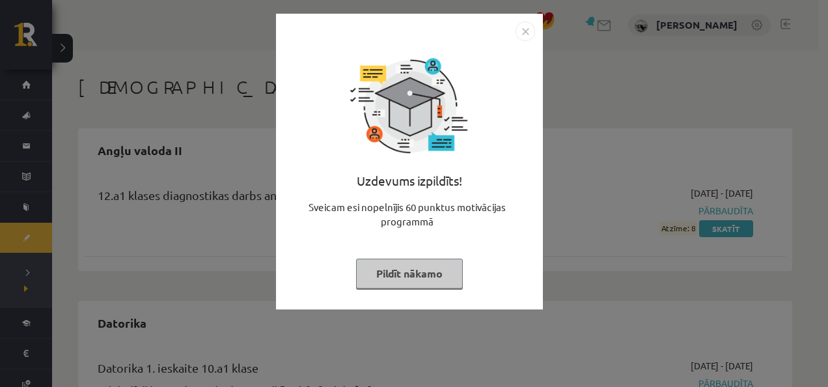
click at [419, 270] on button "Pildīt nākamo" at bounding box center [409, 273] width 107 height 30
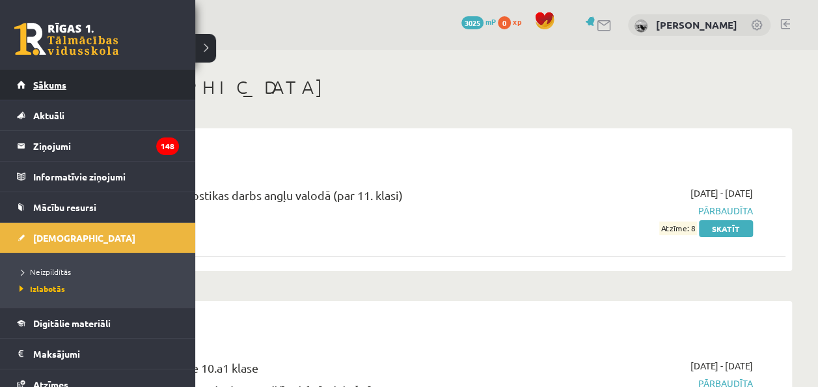
click at [45, 94] on link "Sākums" at bounding box center [98, 85] width 162 height 30
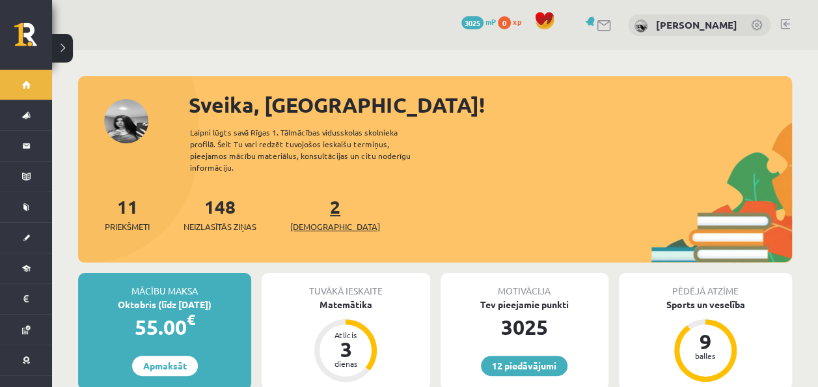
click at [314, 197] on link "2 Ieskaites" at bounding box center [335, 214] width 90 height 38
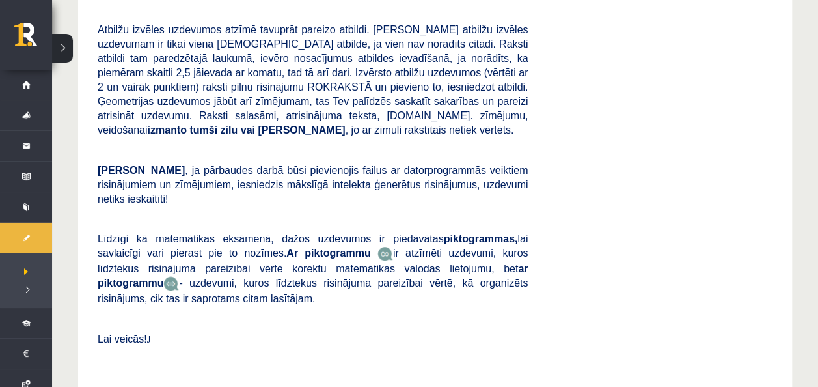
scroll to position [292, 0]
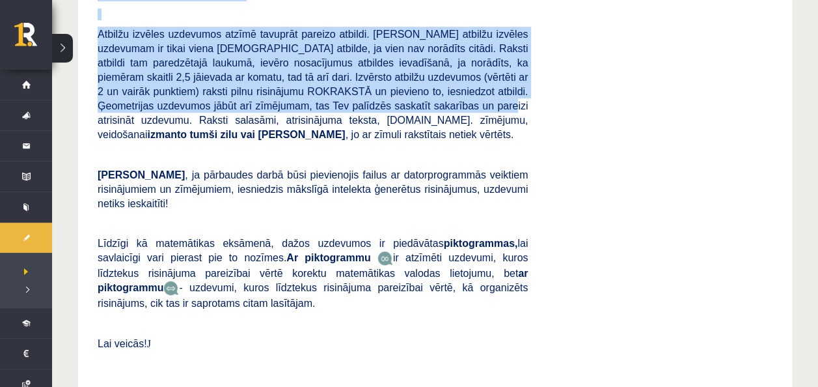
drag, startPoint x: 279, startPoint y: 111, endPoint x: 225, endPoint y: -48, distance: 167.5
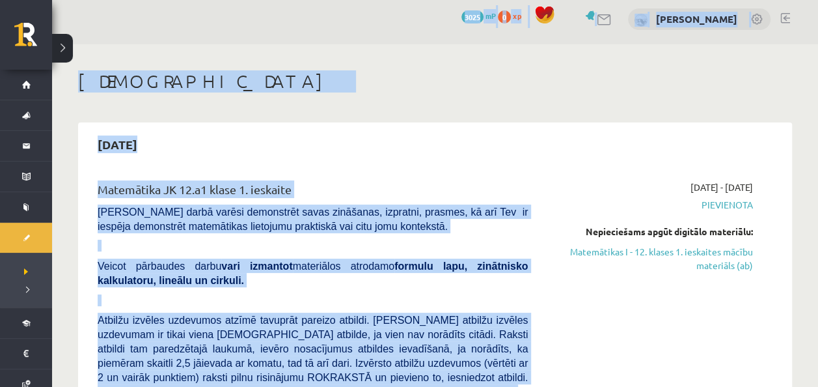
click at [297, 135] on div "[DATE]" at bounding box center [435, 144] width 701 height 31
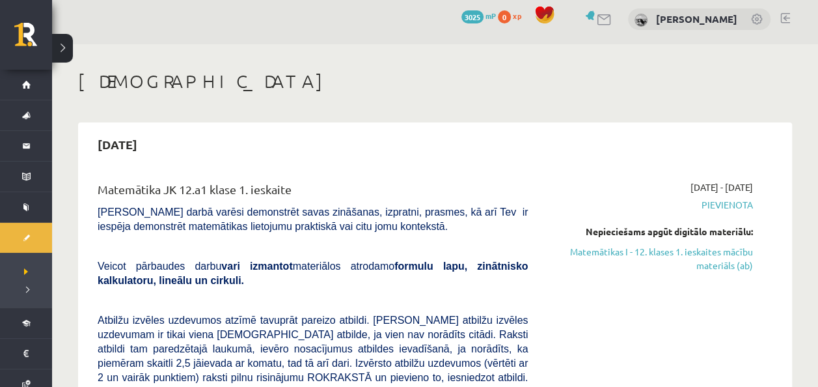
drag, startPoint x: 295, startPoint y: 131, endPoint x: 297, endPoint y: 89, distance: 41.7
click at [297, 89] on h1 "[DEMOGRAPHIC_DATA]" at bounding box center [435, 81] width 714 height 22
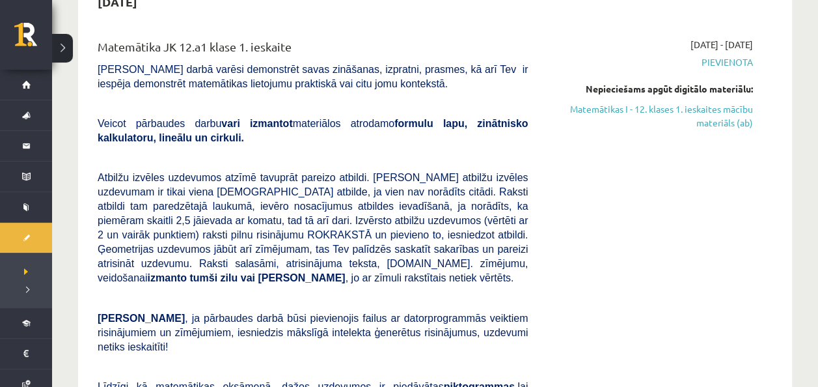
scroll to position [154, 0]
